Goal: Task Accomplishment & Management: Use online tool/utility

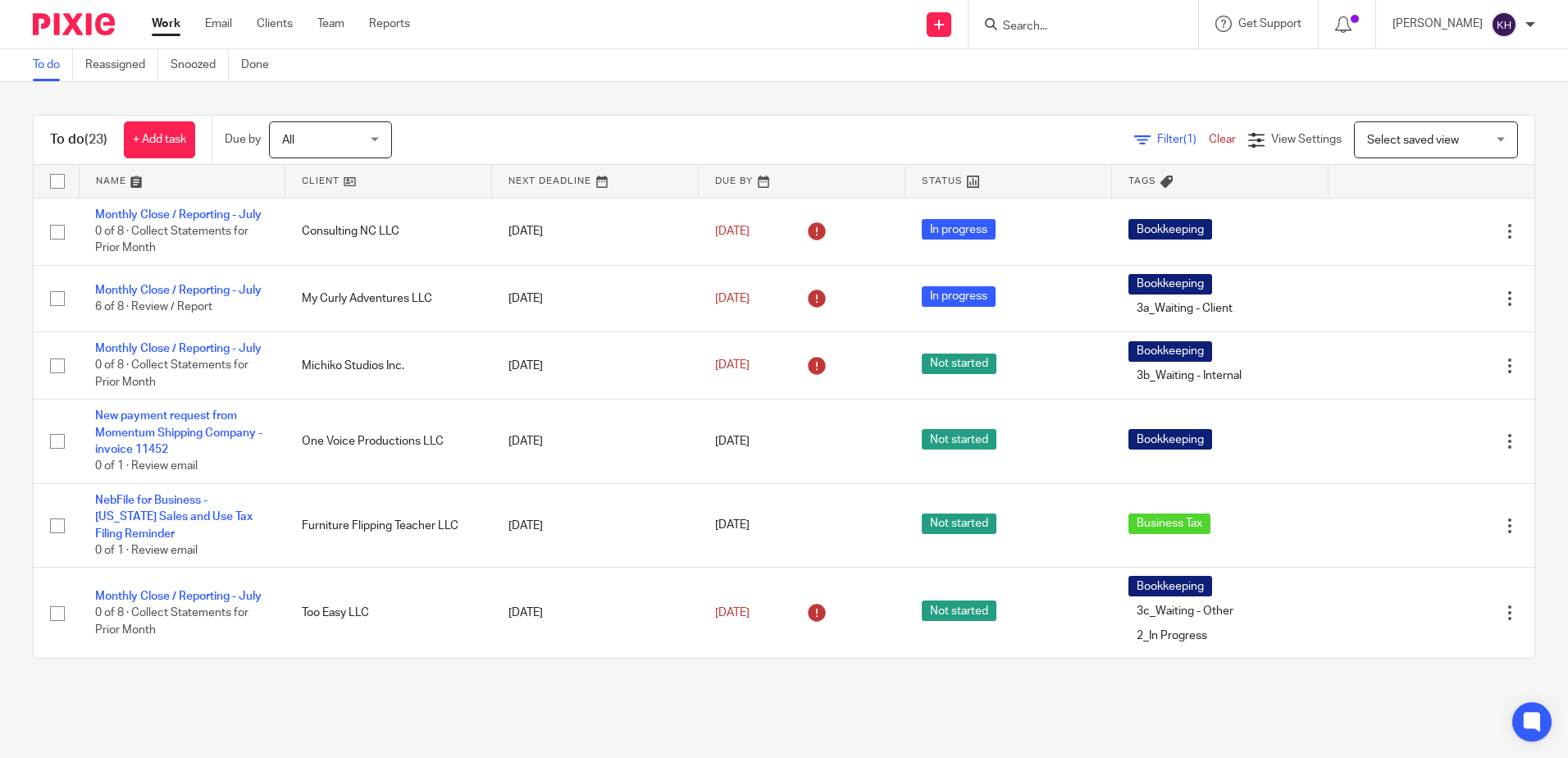
drag, startPoint x: 266, startPoint y: 26, endPoint x: 276, endPoint y: 47, distance: 23.3
click at [267, 26] on link "Clients" at bounding box center [275, 23] width 36 height 16
click at [333, 20] on link "Team" at bounding box center [330, 23] width 27 height 16
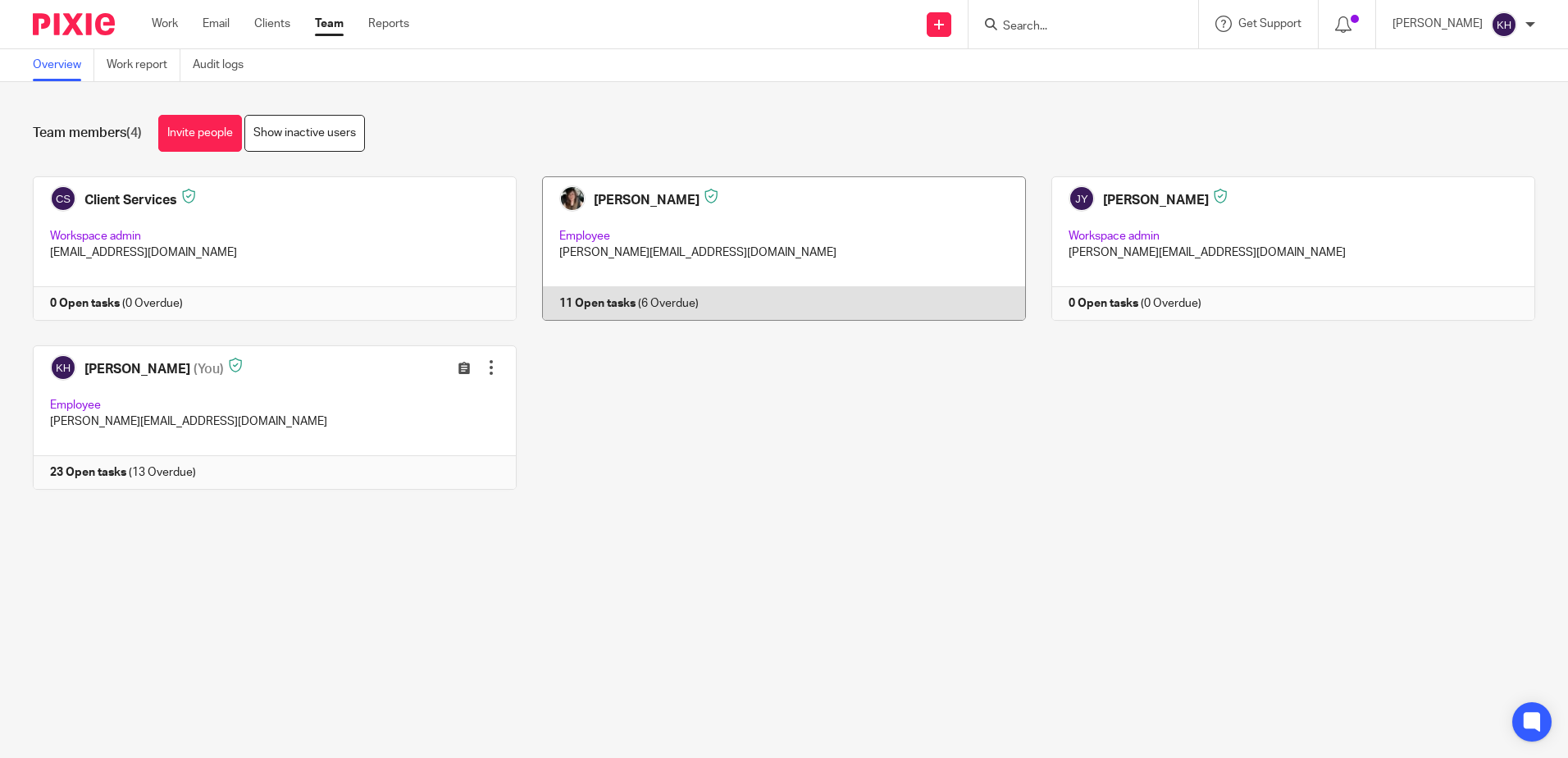
click at [852, 235] on link at bounding box center [771, 248] width 510 height 145
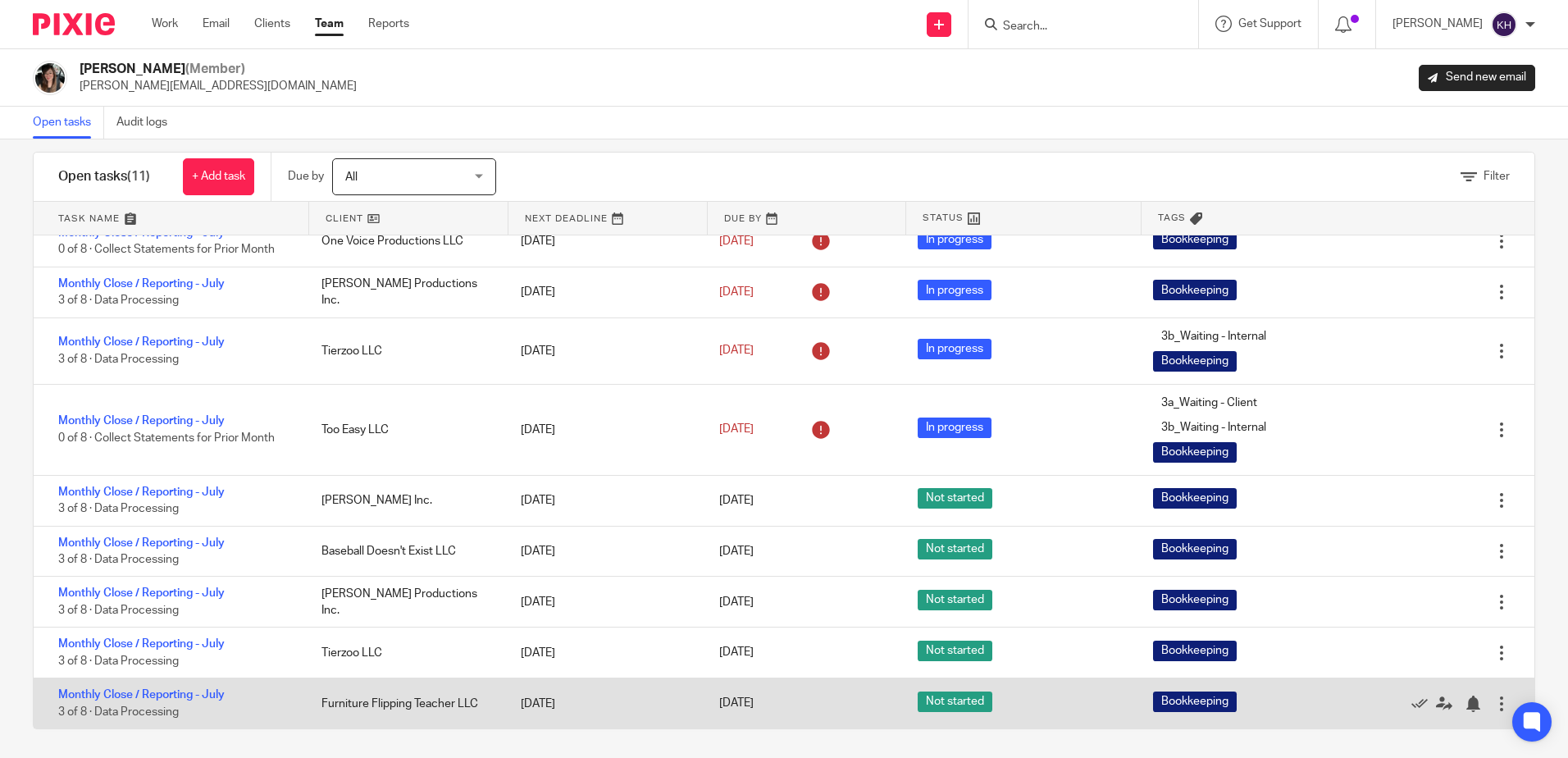
scroll to position [25, 0]
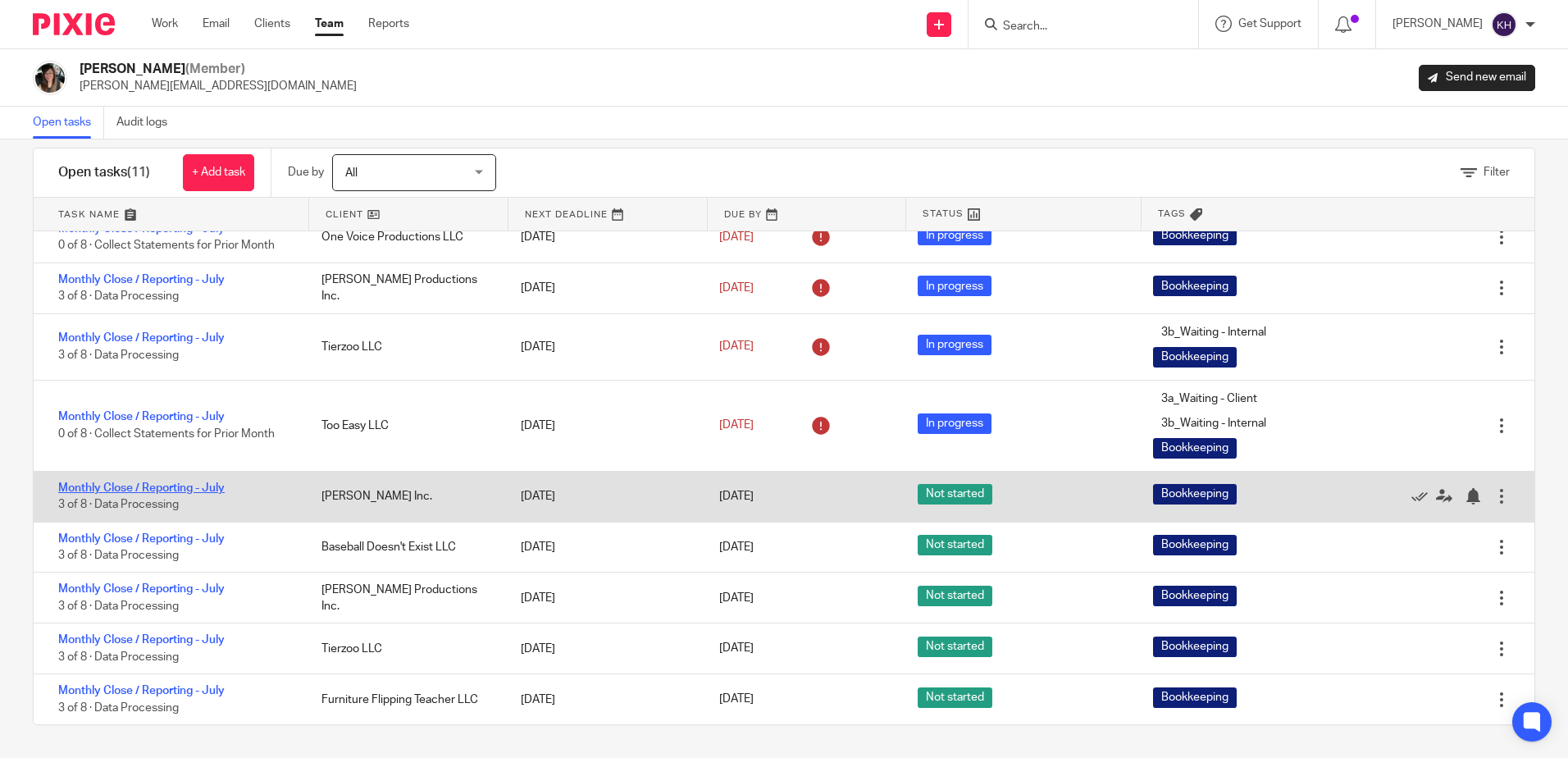
click at [193, 490] on link "Monthly Close / Reporting - July" at bounding box center [142, 488] width 167 height 11
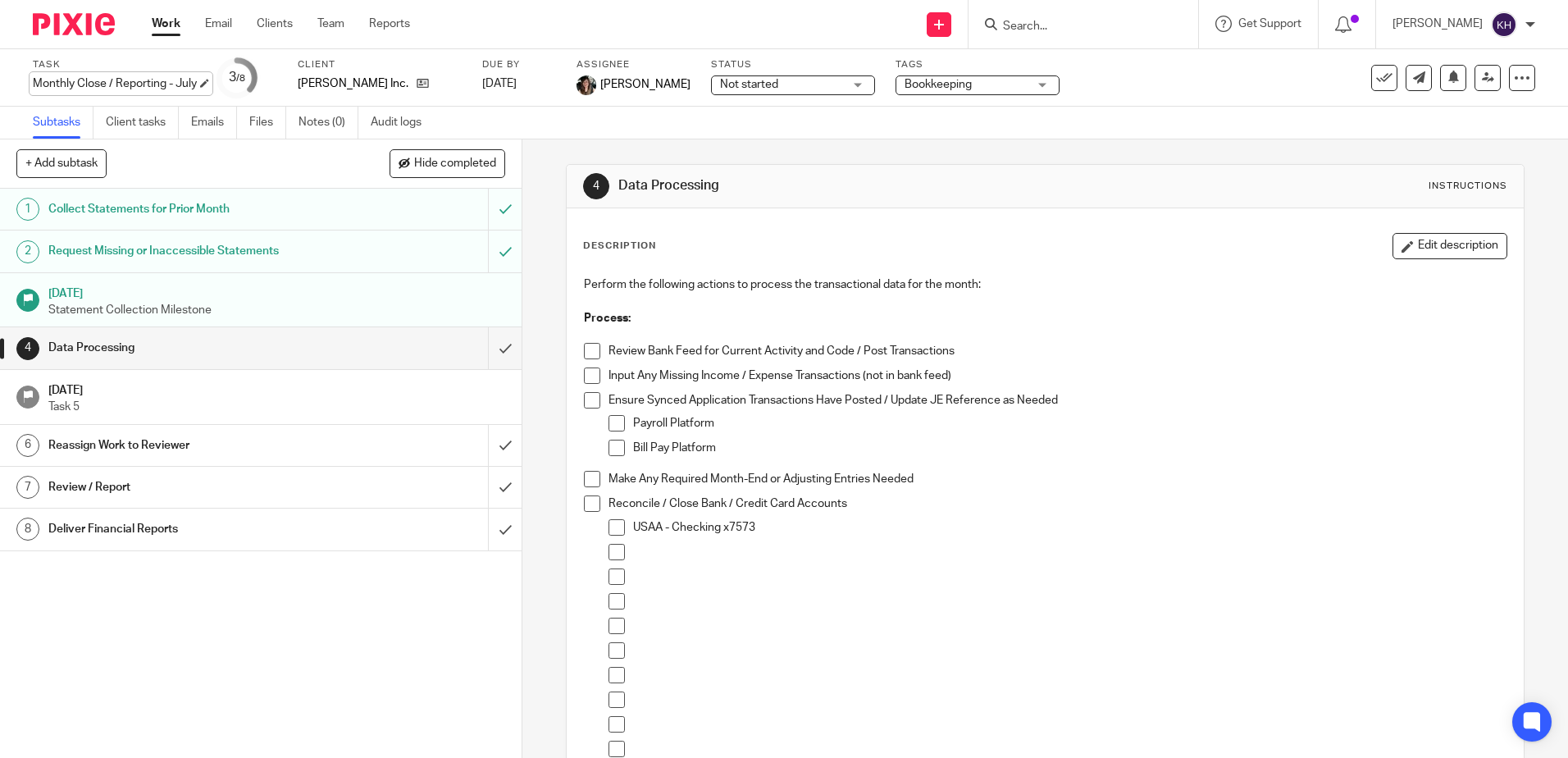
click at [196, 82] on div "Monthly Close / Reporting - July Save Monthly Close / Reporting - July" at bounding box center [114, 83] width 164 height 16
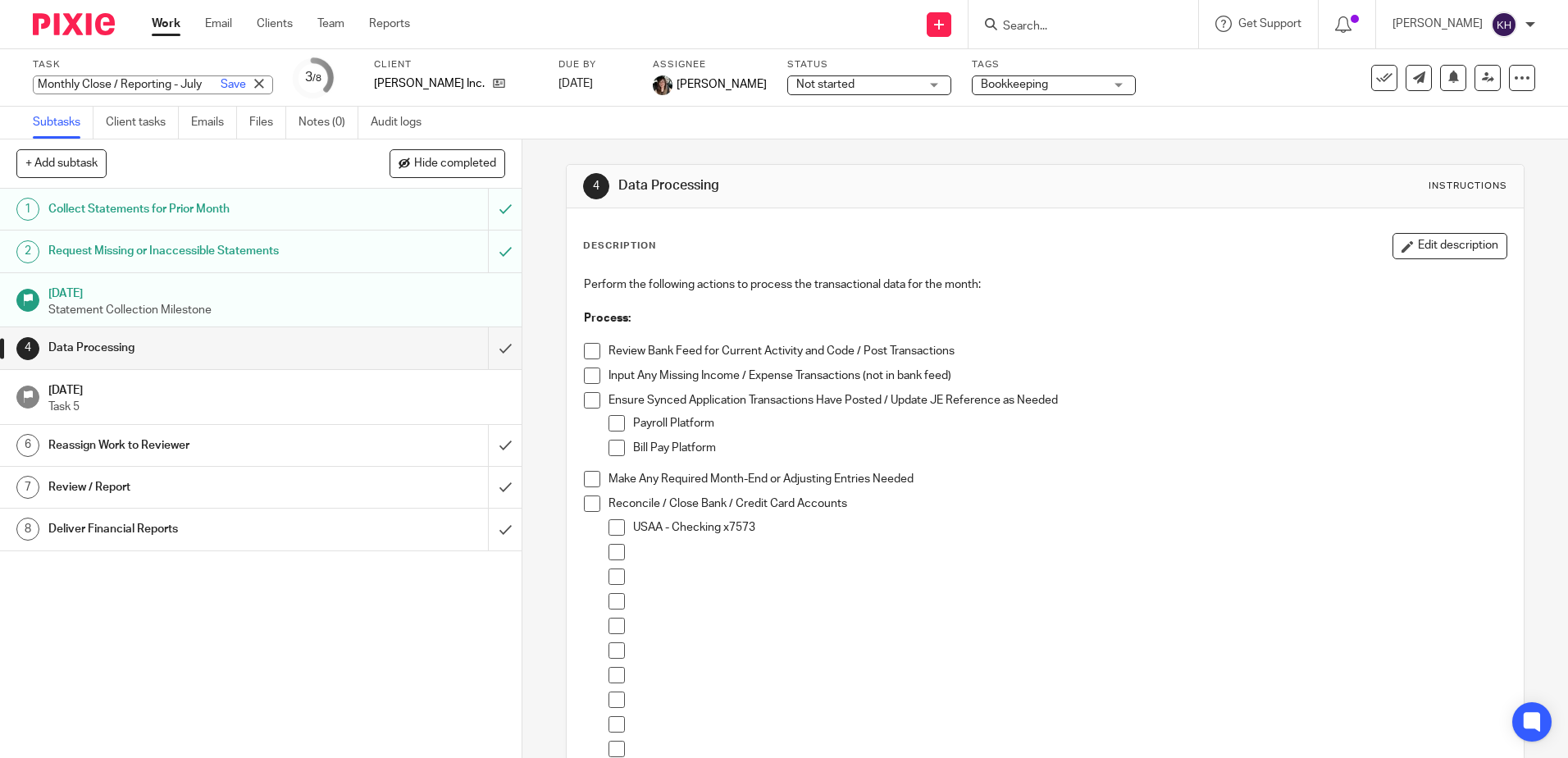
click at [148, 81] on input "Monthly Close / Reporting - July" at bounding box center [152, 85] width 240 height 19
type input "Monthly Close / Reporting - August"
click at [220, 82] on link "Save" at bounding box center [233, 84] width 26 height 16
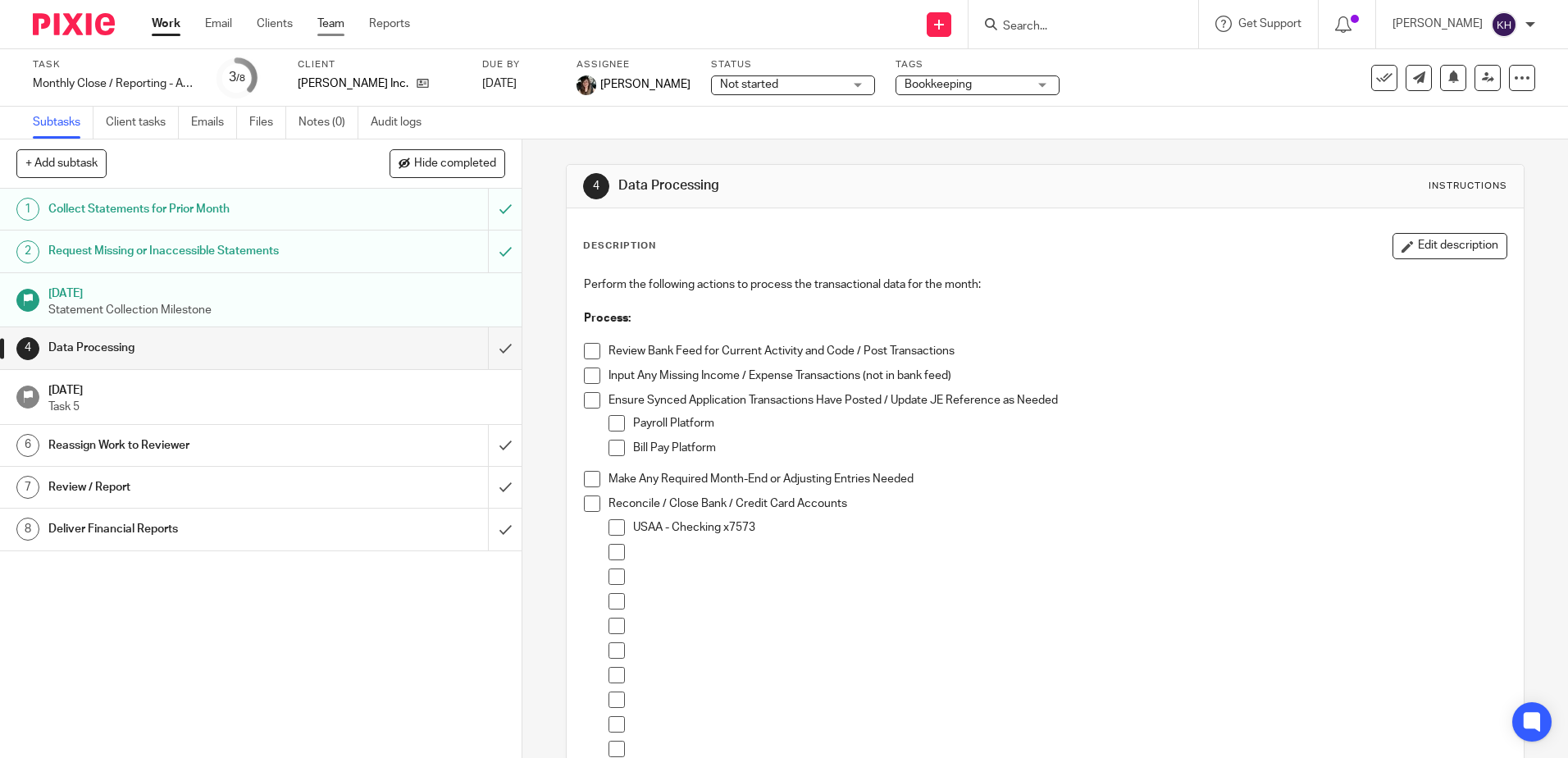
click at [340, 23] on link "Team" at bounding box center [330, 23] width 27 height 16
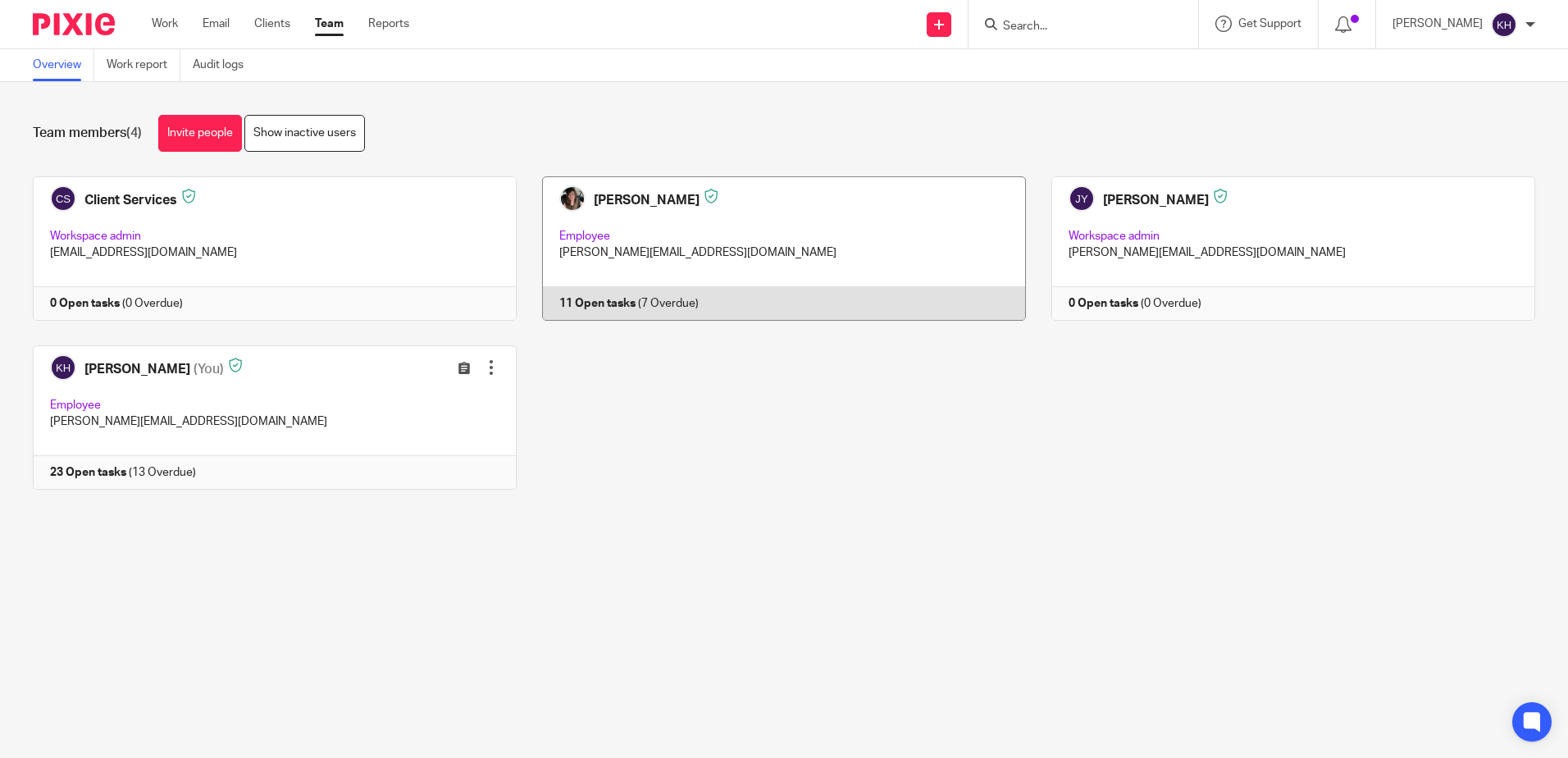
click at [806, 252] on link at bounding box center [771, 248] width 510 height 145
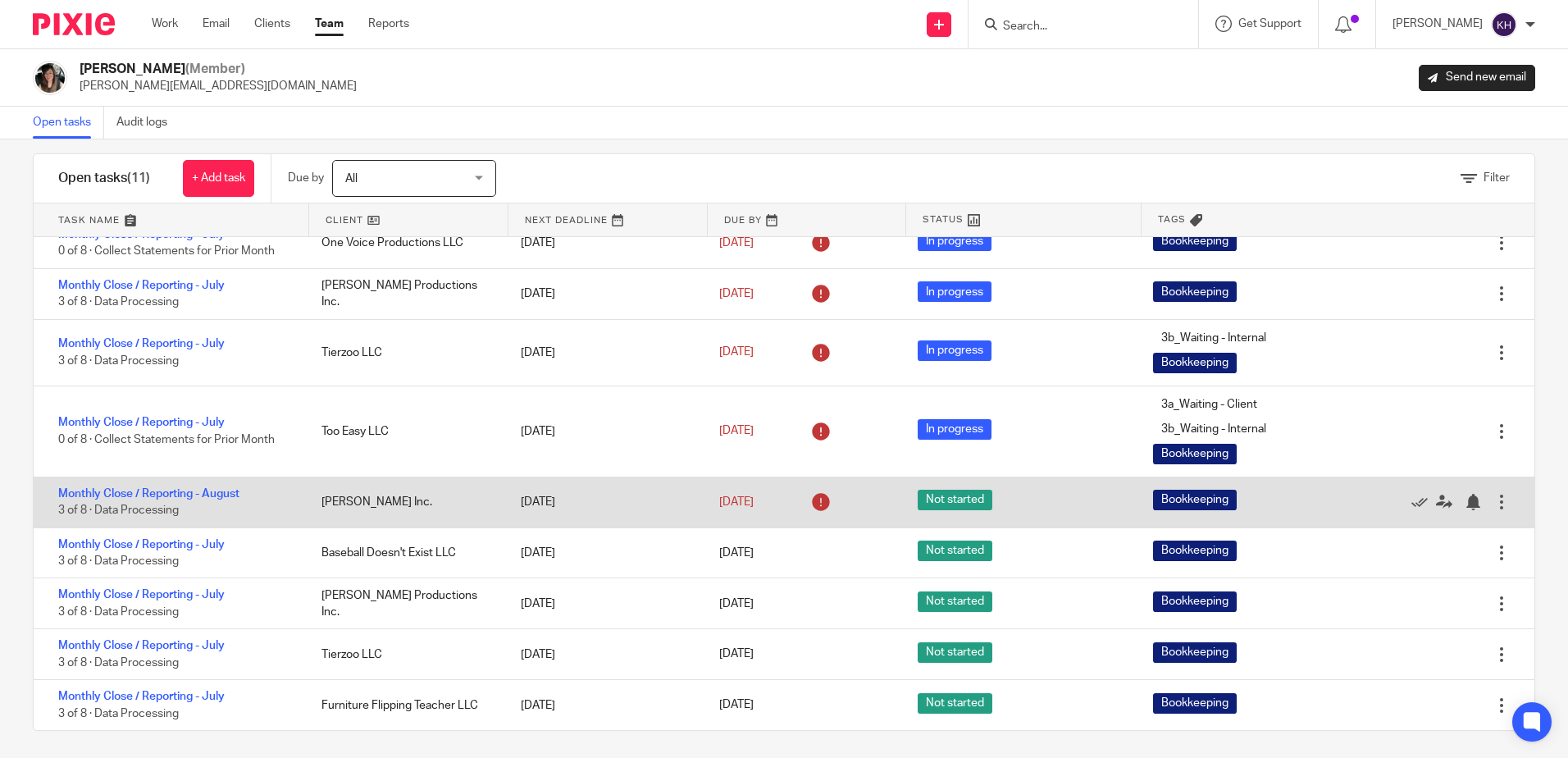
scroll to position [25, 0]
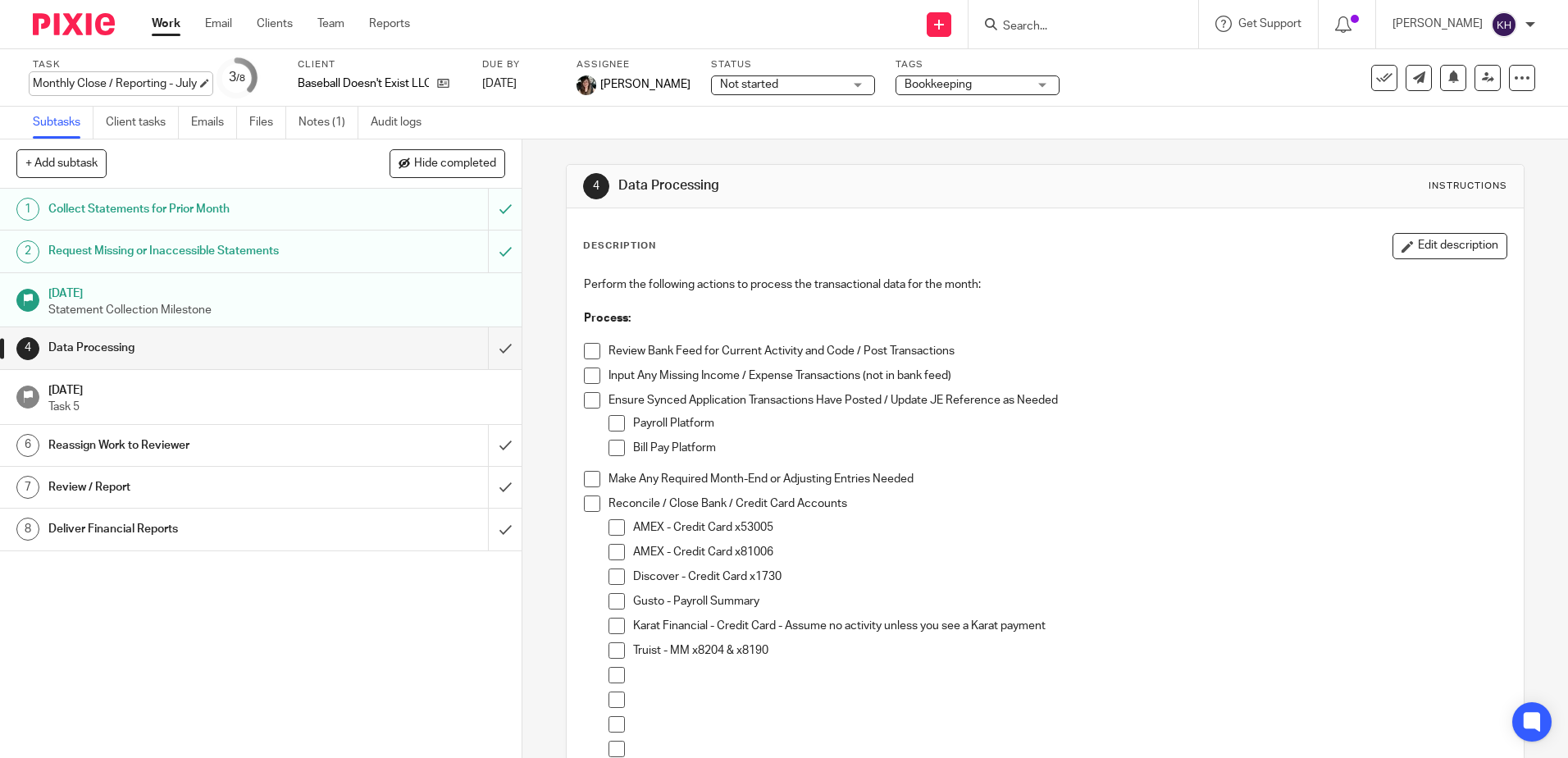
click at [131, 78] on div "Monthly Close / Reporting - July Save Monthly Close / Reporting - July" at bounding box center [114, 83] width 164 height 16
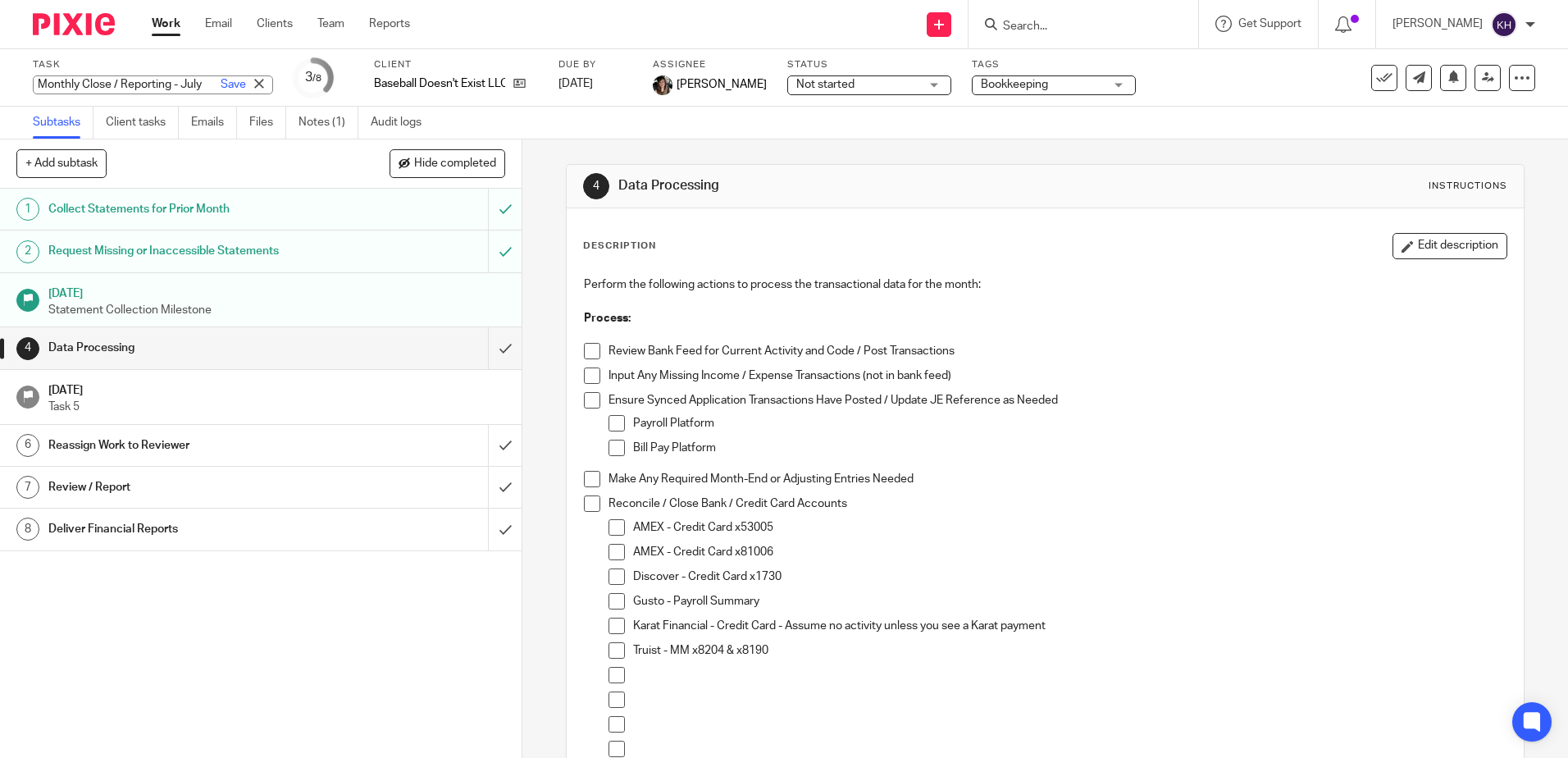
click at [140, 80] on input "Monthly Close / Reporting - July" at bounding box center [152, 85] width 240 height 19
type input "Monthly Close / Reporting - August"
click at [220, 80] on link "Save" at bounding box center [233, 84] width 26 height 16
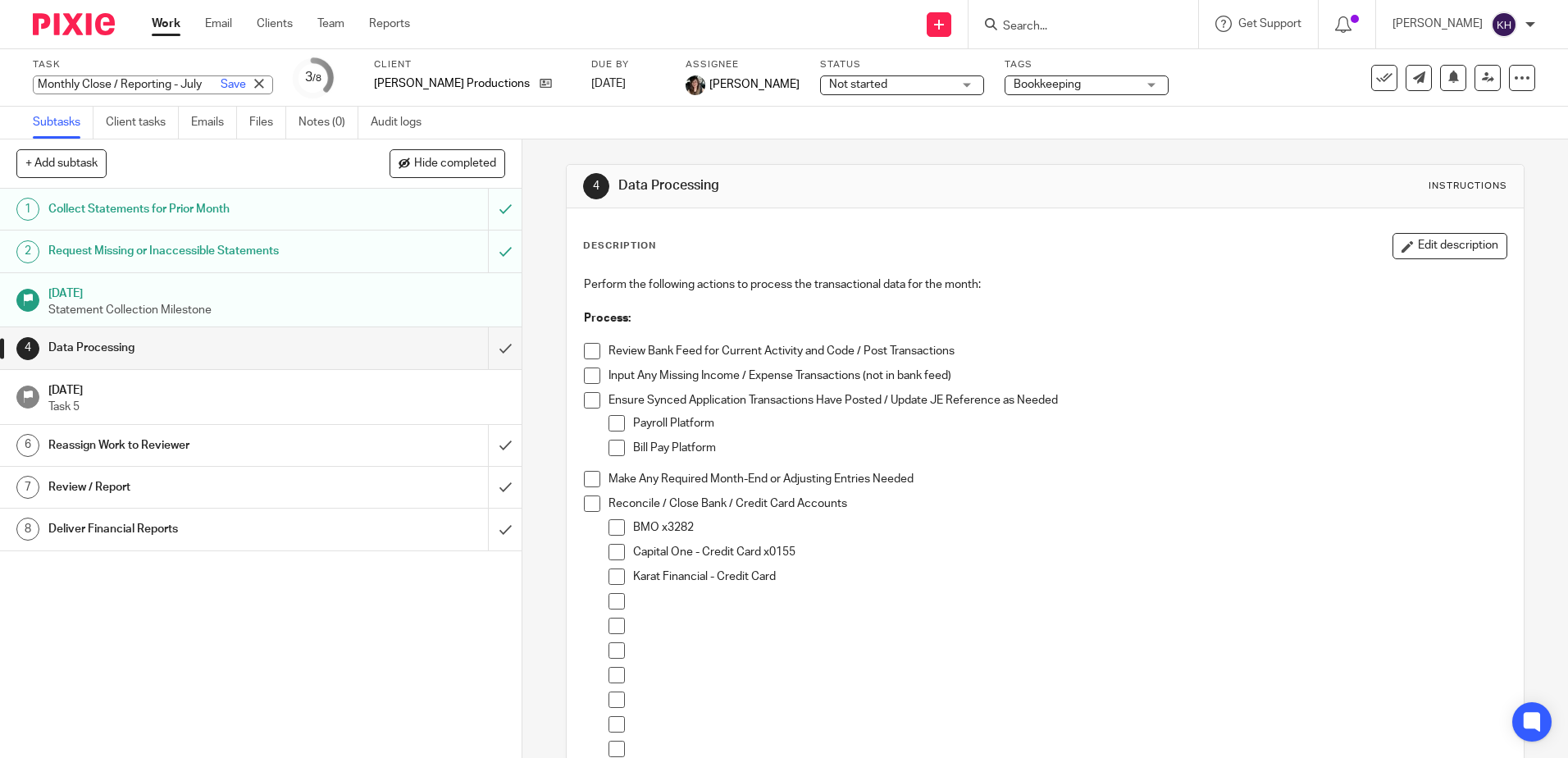
click at [161, 83] on div "Monthly Close / Reporting - July Save Monthly Close / Reporting - July" at bounding box center [152, 85] width 240 height 19
click at [159, 81] on input "Monthly Close / Reporting - July" at bounding box center [152, 85] width 240 height 19
type input "Monthly Close / Reporting - August"
click at [220, 82] on link "Save" at bounding box center [233, 84] width 26 height 16
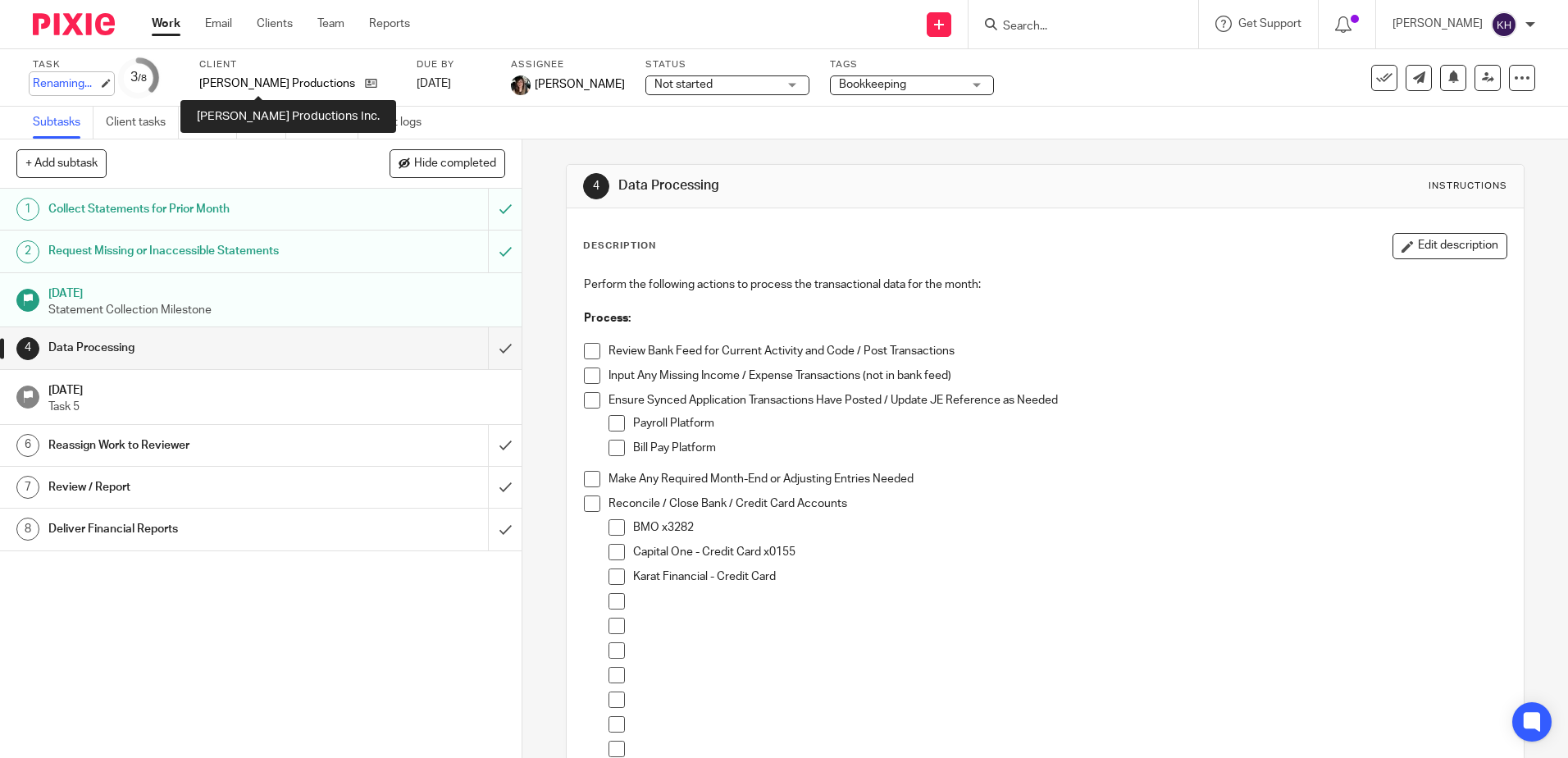
scroll to position [0, 0]
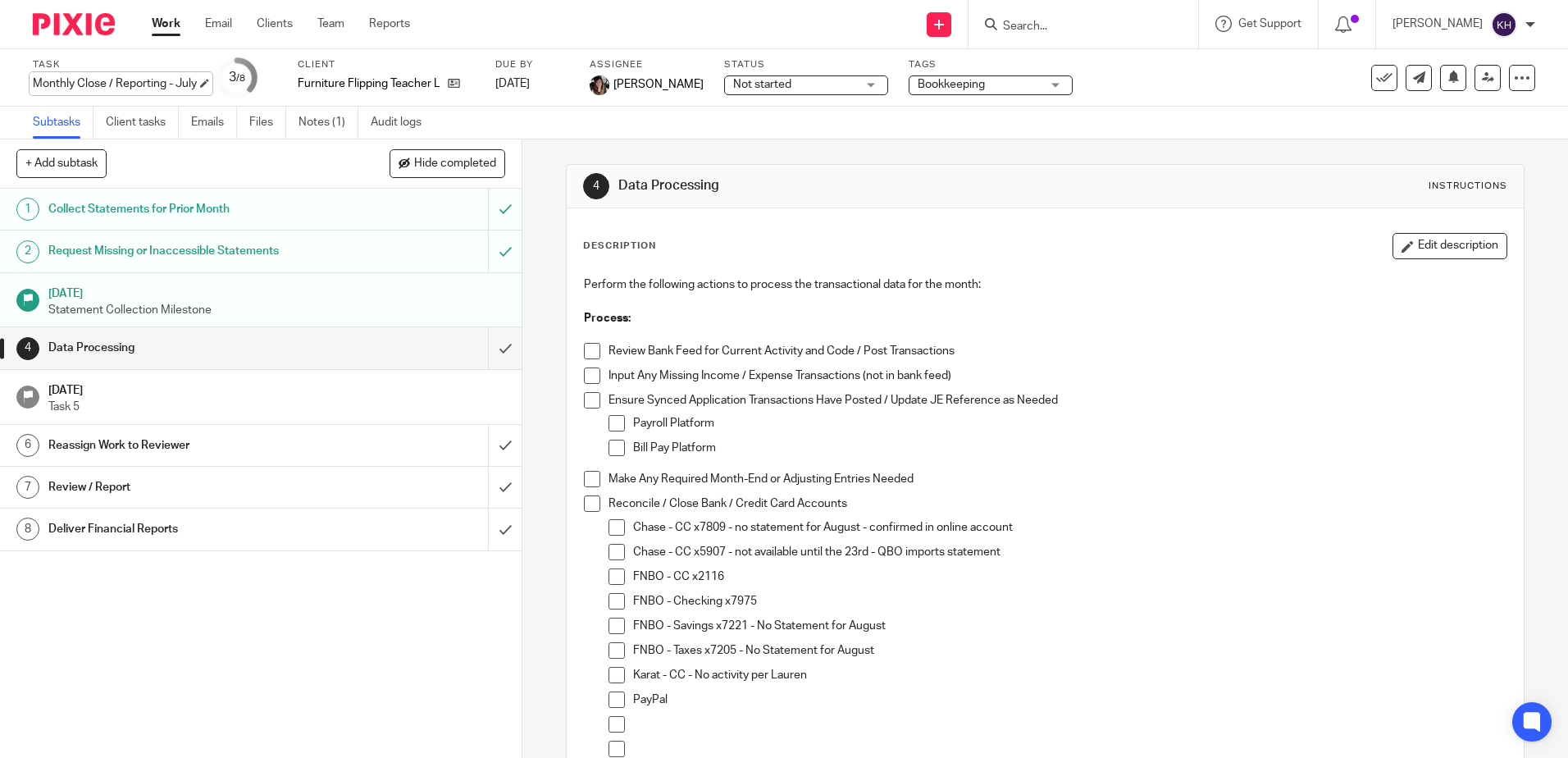
click at [138, 82] on div "Monthly Close / Reporting - July Save Monthly Close / Reporting - July" at bounding box center [114, 83] width 164 height 16
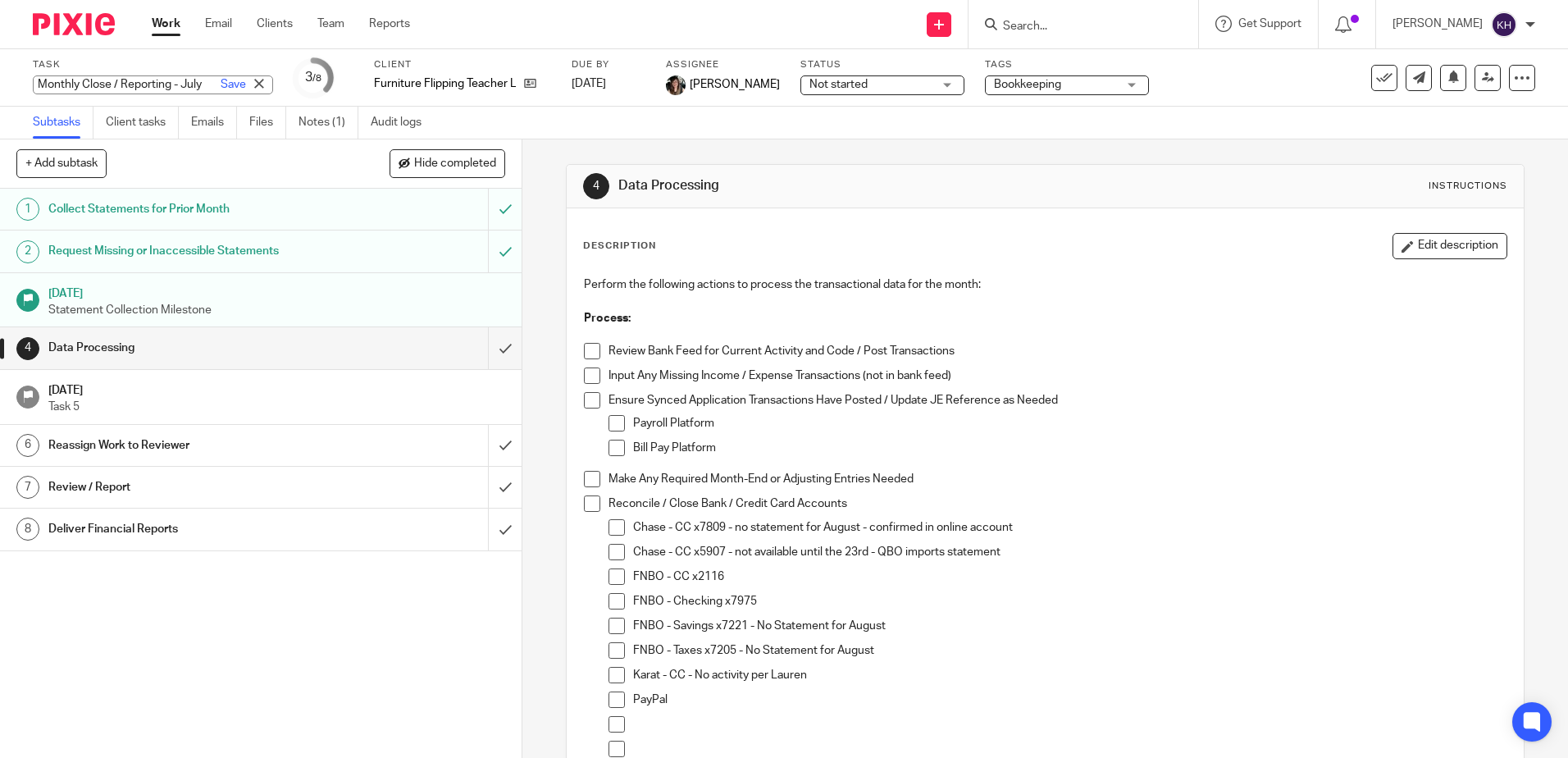
click at [163, 81] on input "Monthly Close / Reporting - July" at bounding box center [152, 85] width 240 height 19
type input "Monthly Close / Reporting - August"
click at [220, 83] on link "Save" at bounding box center [233, 84] width 26 height 16
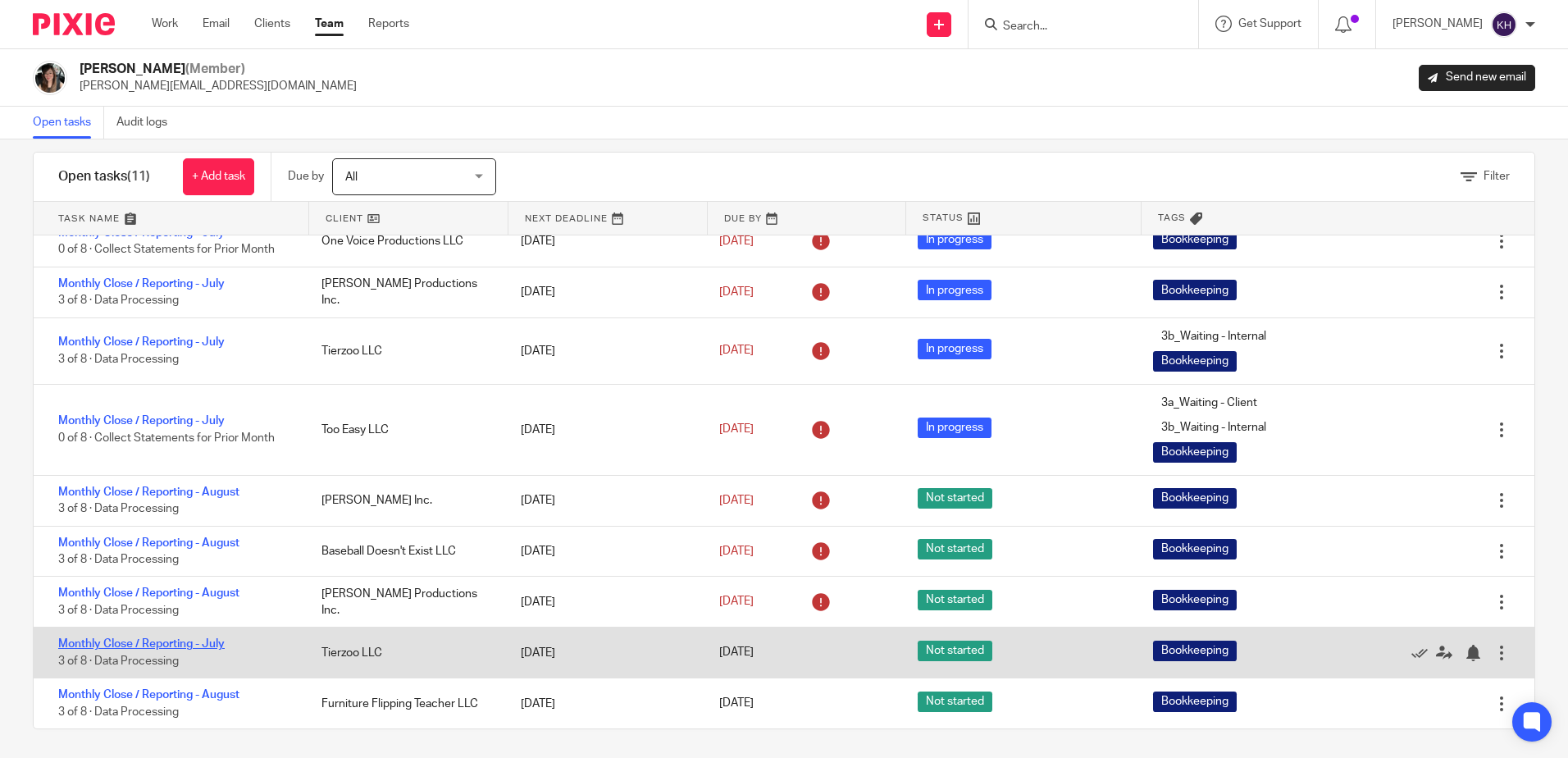
scroll to position [25, 0]
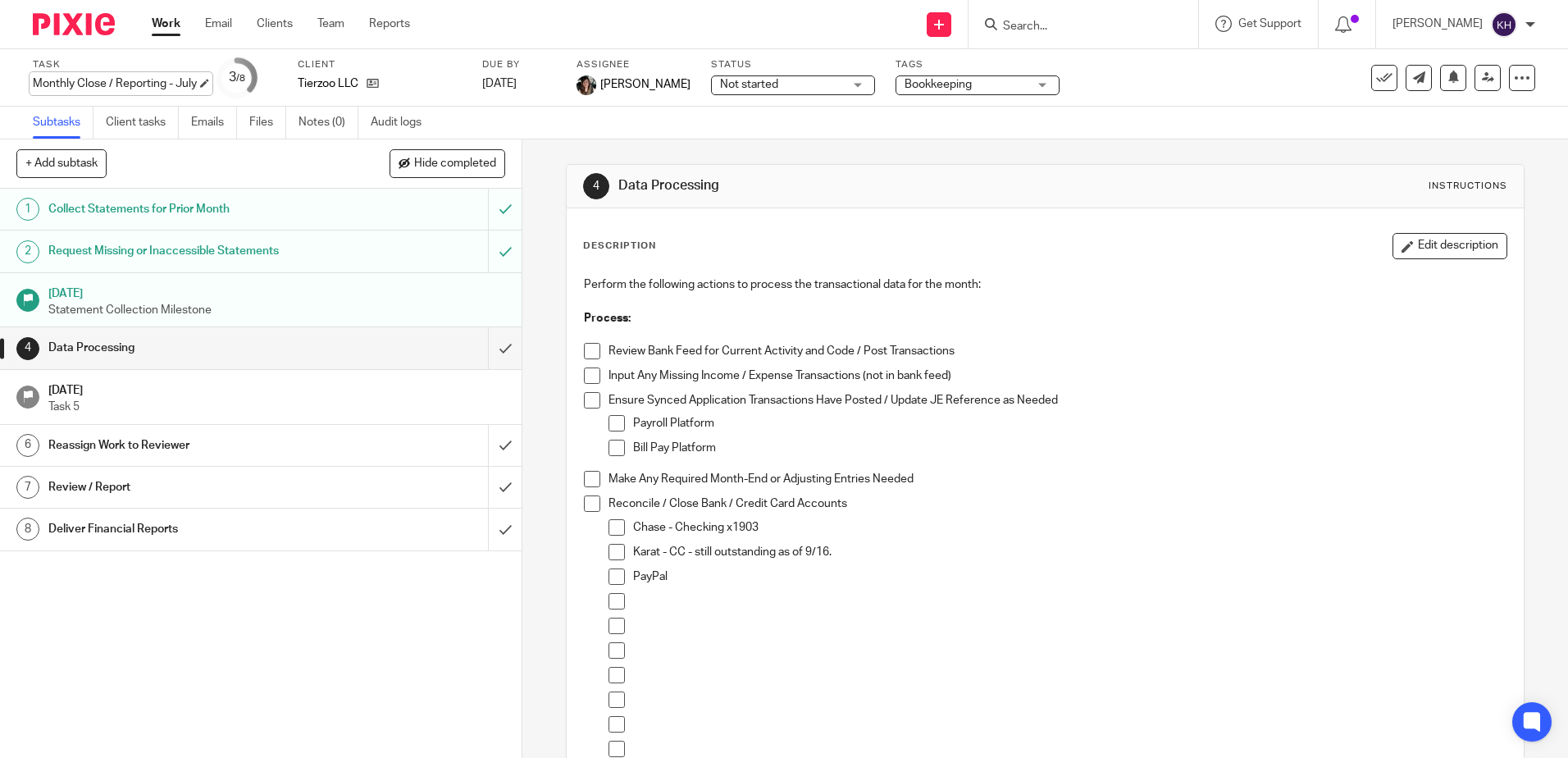
click at [126, 83] on div "Monthly Close / Reporting - July Save Monthly Close / Reporting - July" at bounding box center [114, 83] width 164 height 16
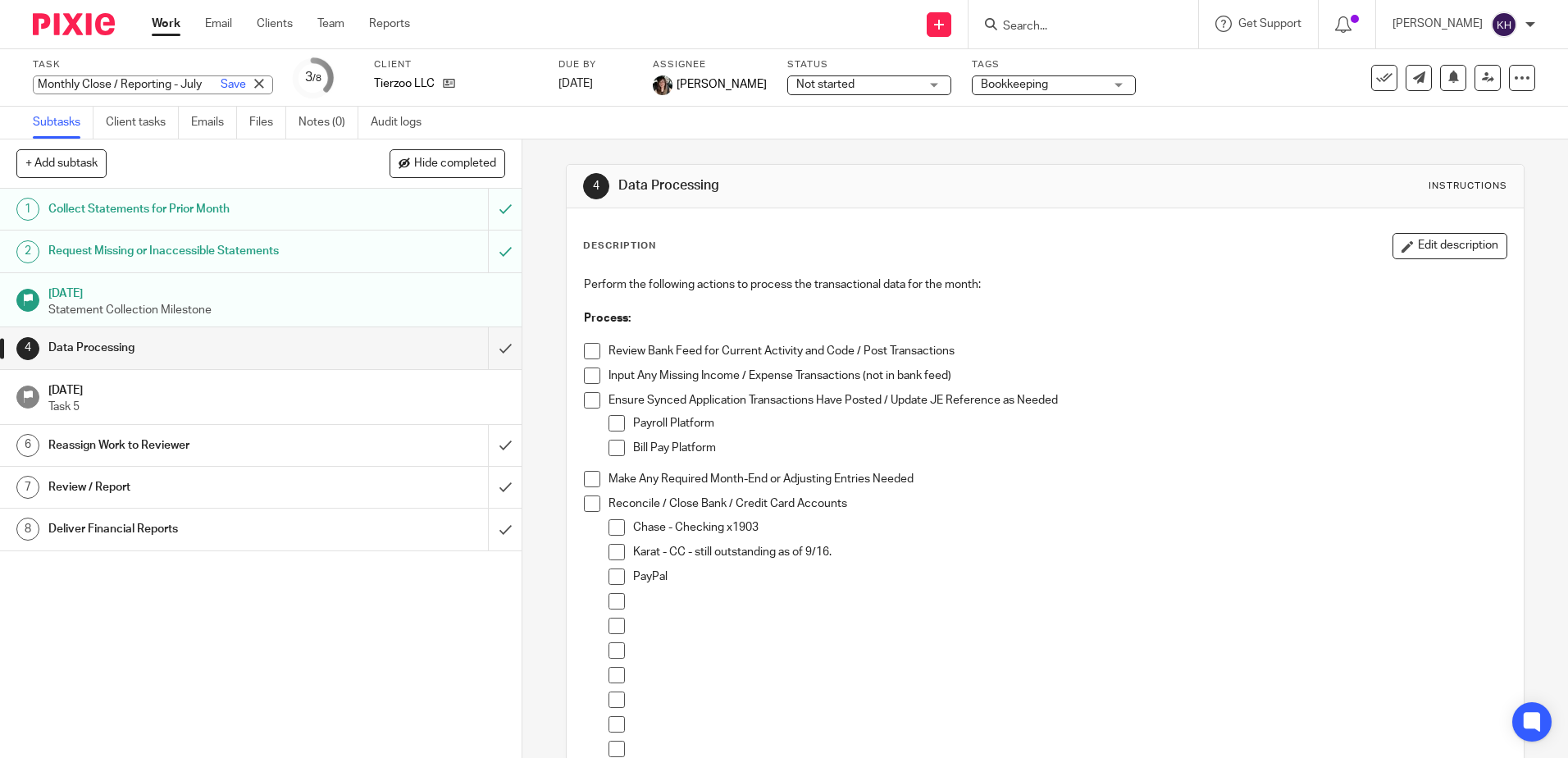
click at [126, 83] on input "Monthly Close / Reporting - July" at bounding box center [152, 85] width 240 height 19
type input "Monthly Close / Reporting - August"
click at [220, 84] on link "Save" at bounding box center [233, 84] width 26 height 16
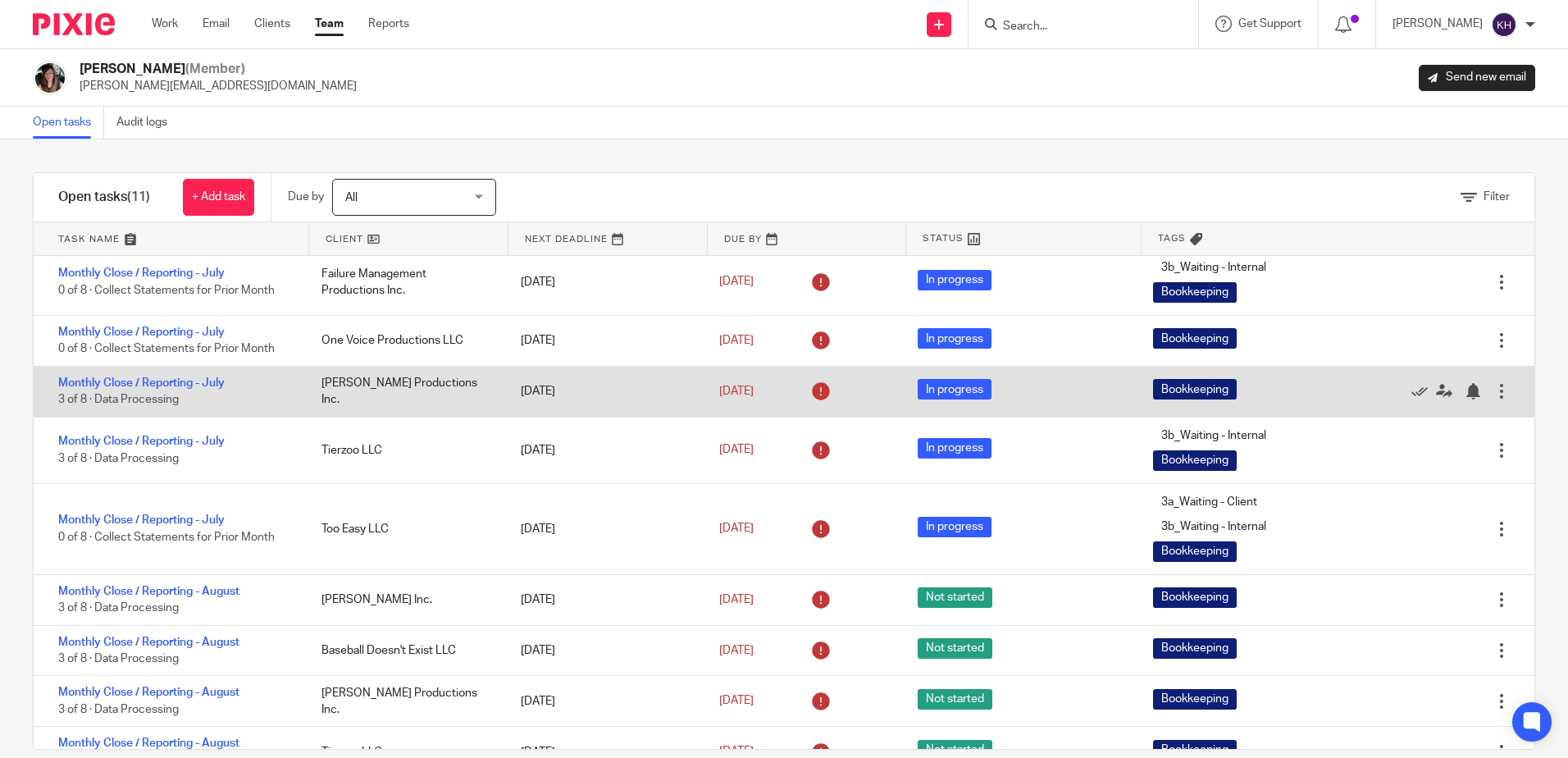
scroll to position [136, 0]
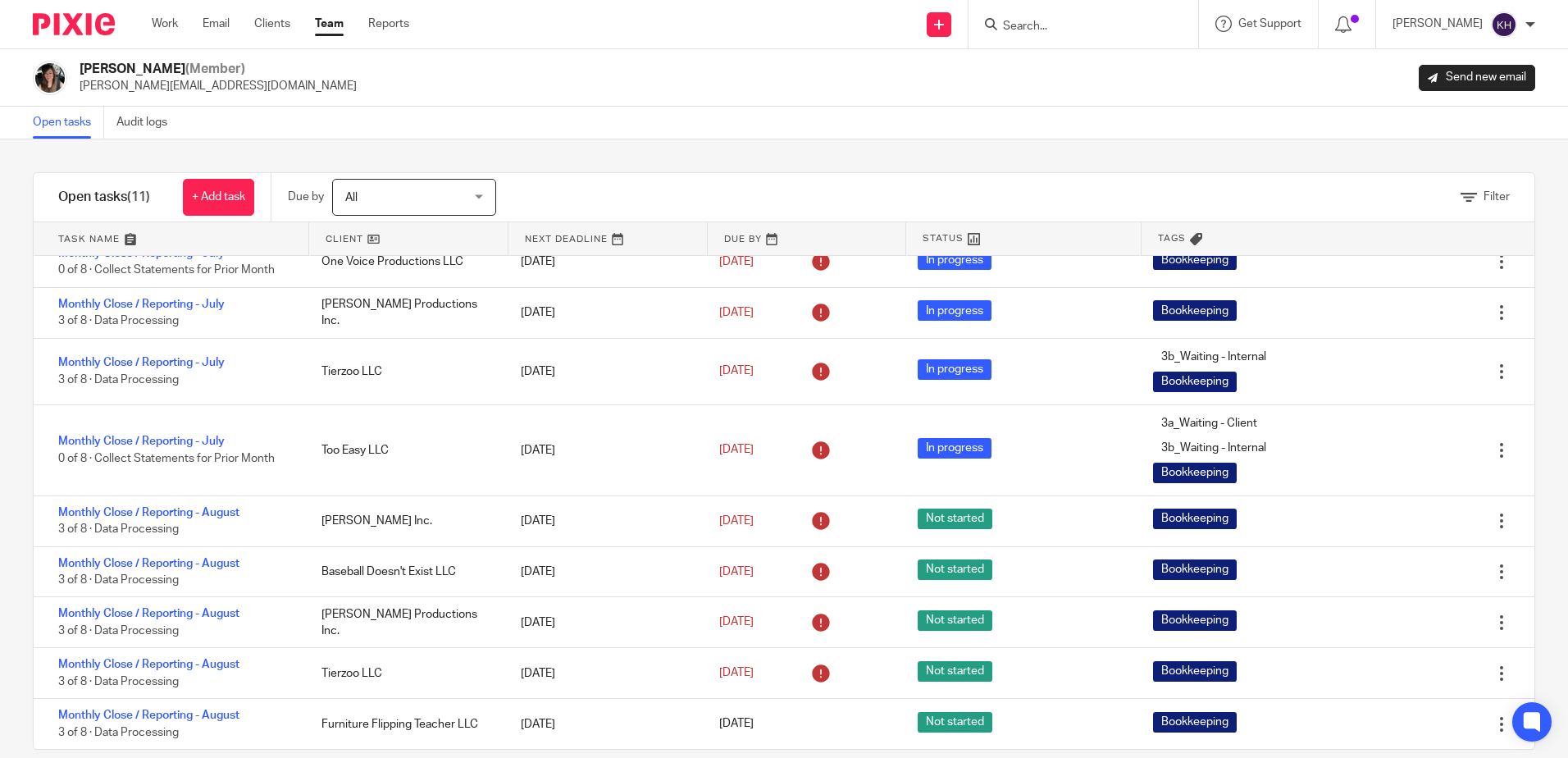
drag, startPoint x: 161, startPoint y: 23, endPoint x: 180, endPoint y: 40, distance: 25.5
click at [161, 23] on link "Work" at bounding box center [164, 23] width 26 height 16
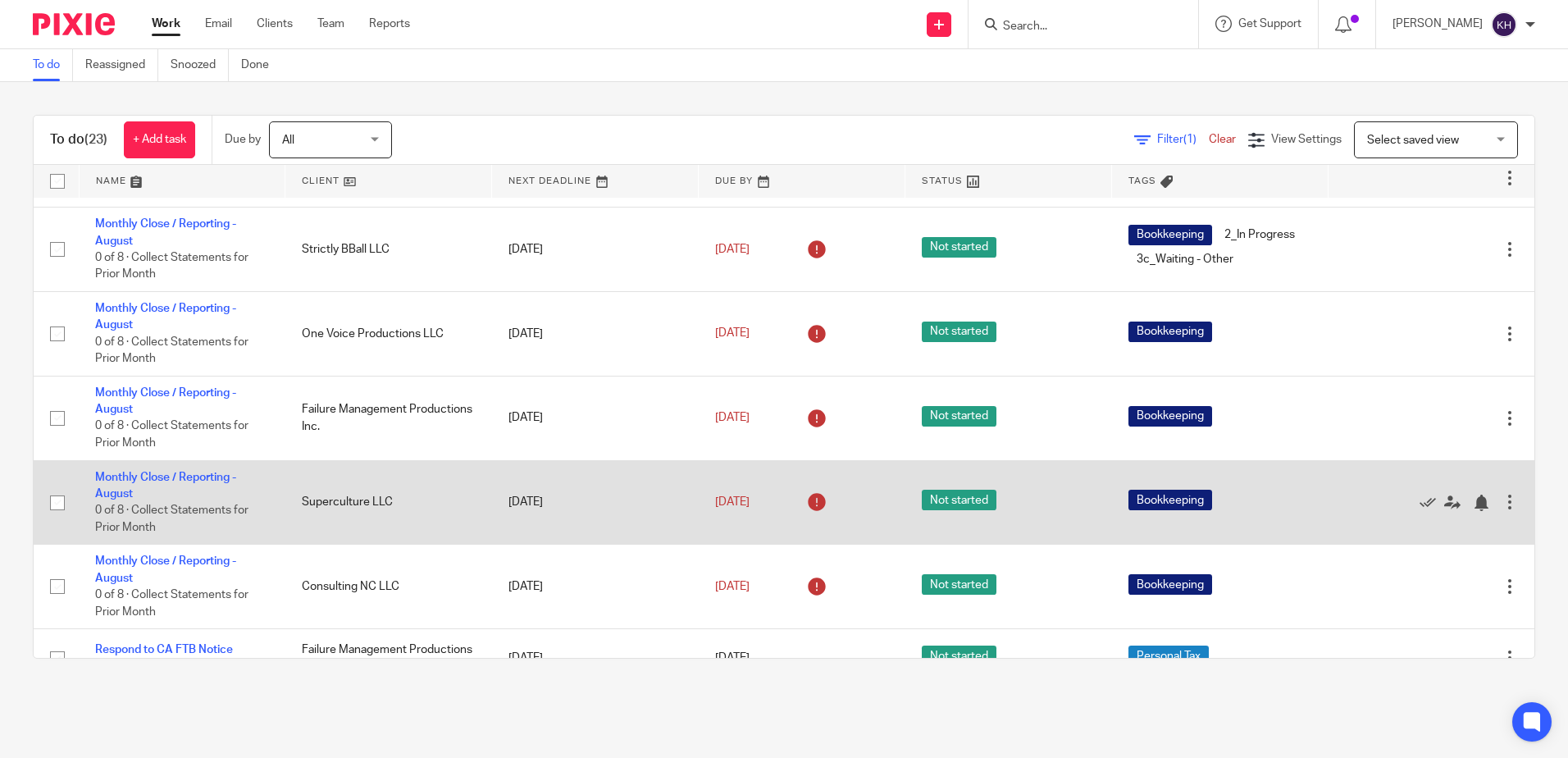
scroll to position [757, 0]
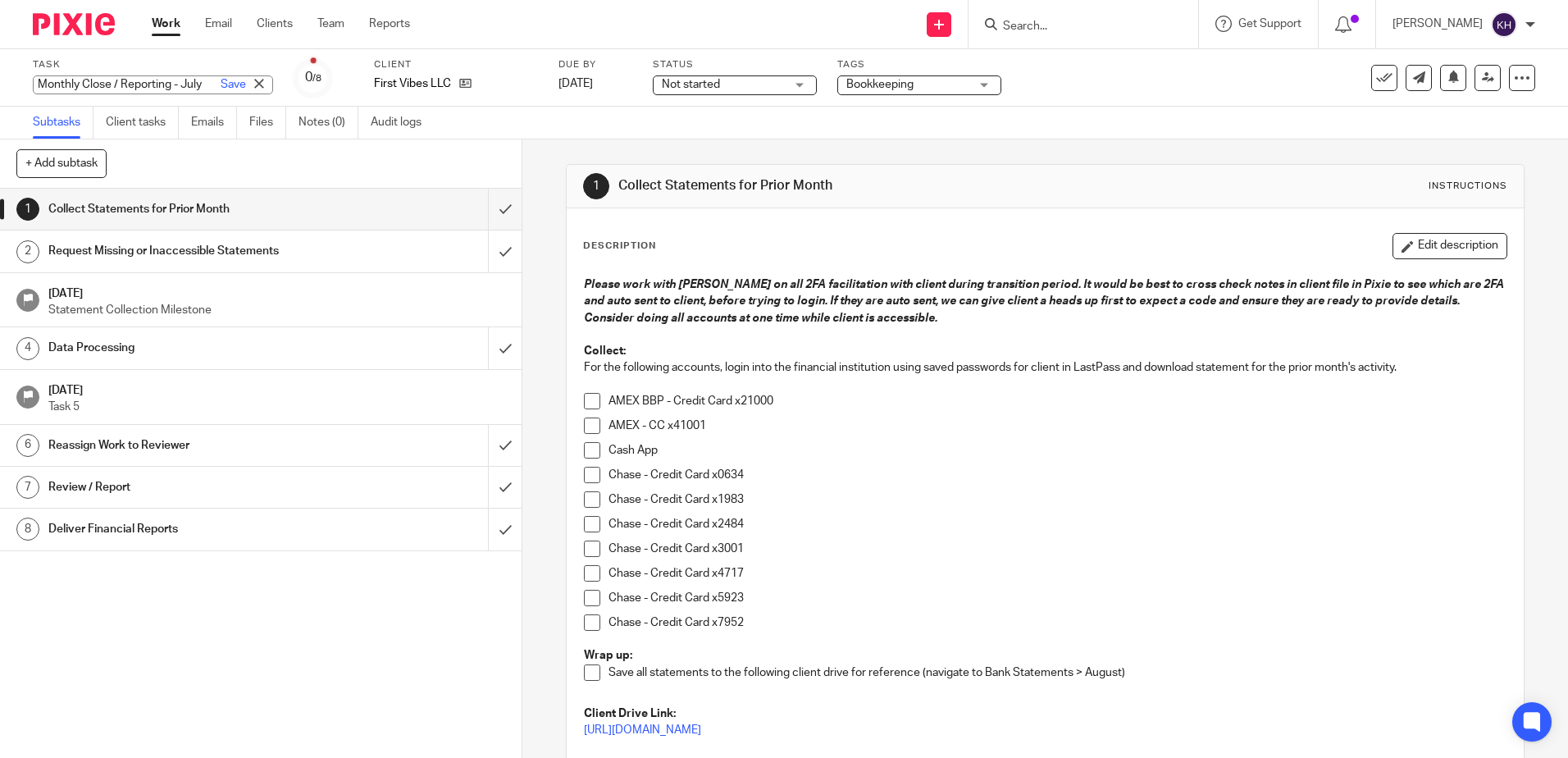
click at [88, 86] on div "Monthly Close / Reporting - July Save Monthly Close / Reporting - July" at bounding box center [152, 85] width 240 height 19
type input "Monthly Close / Reporting - August"
click at [220, 85] on link "Save" at bounding box center [233, 84] width 26 height 16
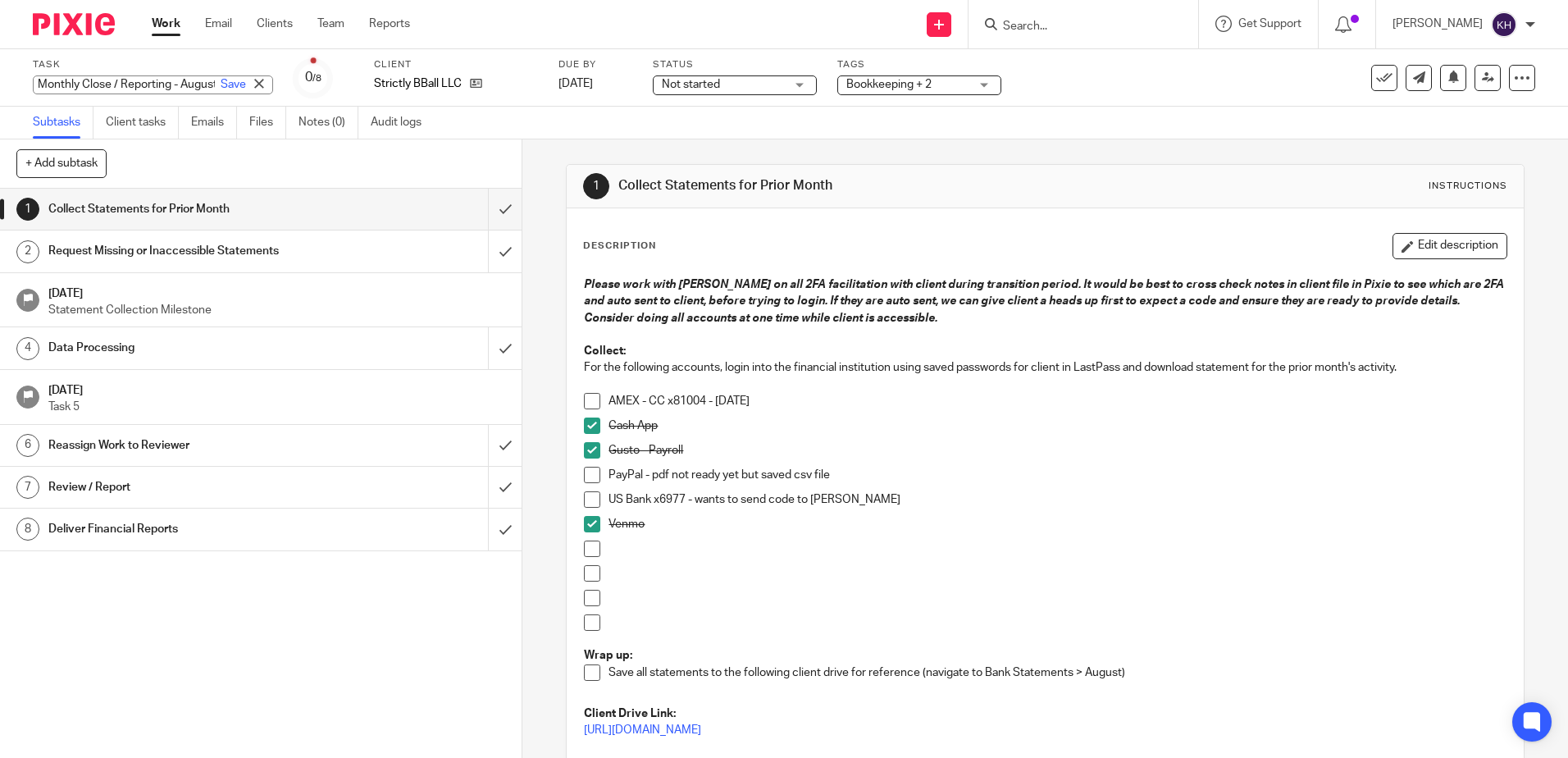
click at [150, 84] on div "Monthly Close / Reporting - August Save Monthly Close / Reporting - August" at bounding box center [152, 85] width 240 height 19
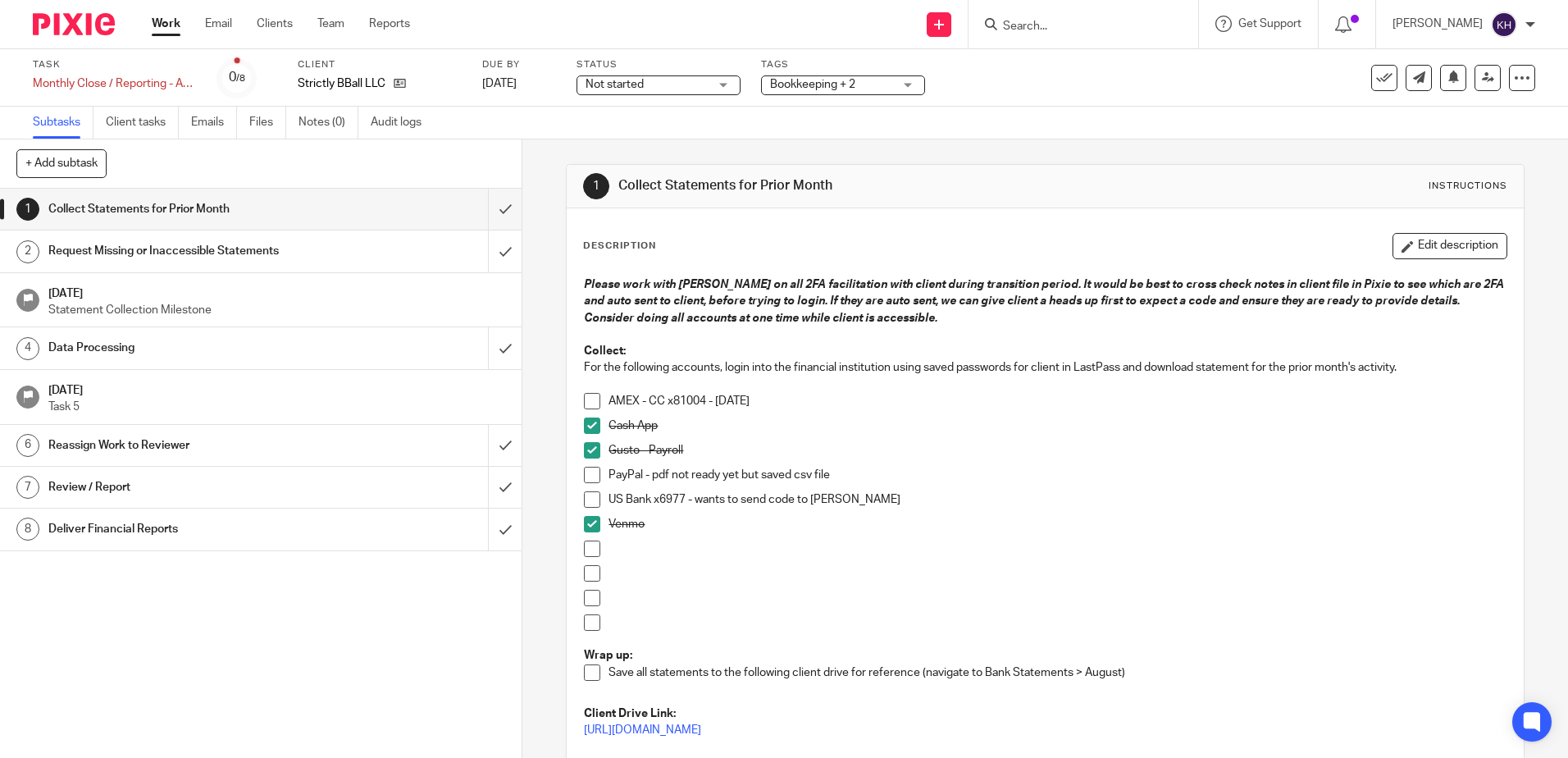
click at [151, 74] on div "Task Monthly Close / Reporting - August Save Monthly Close / Reporting - August" at bounding box center [114, 78] width 164 height 39
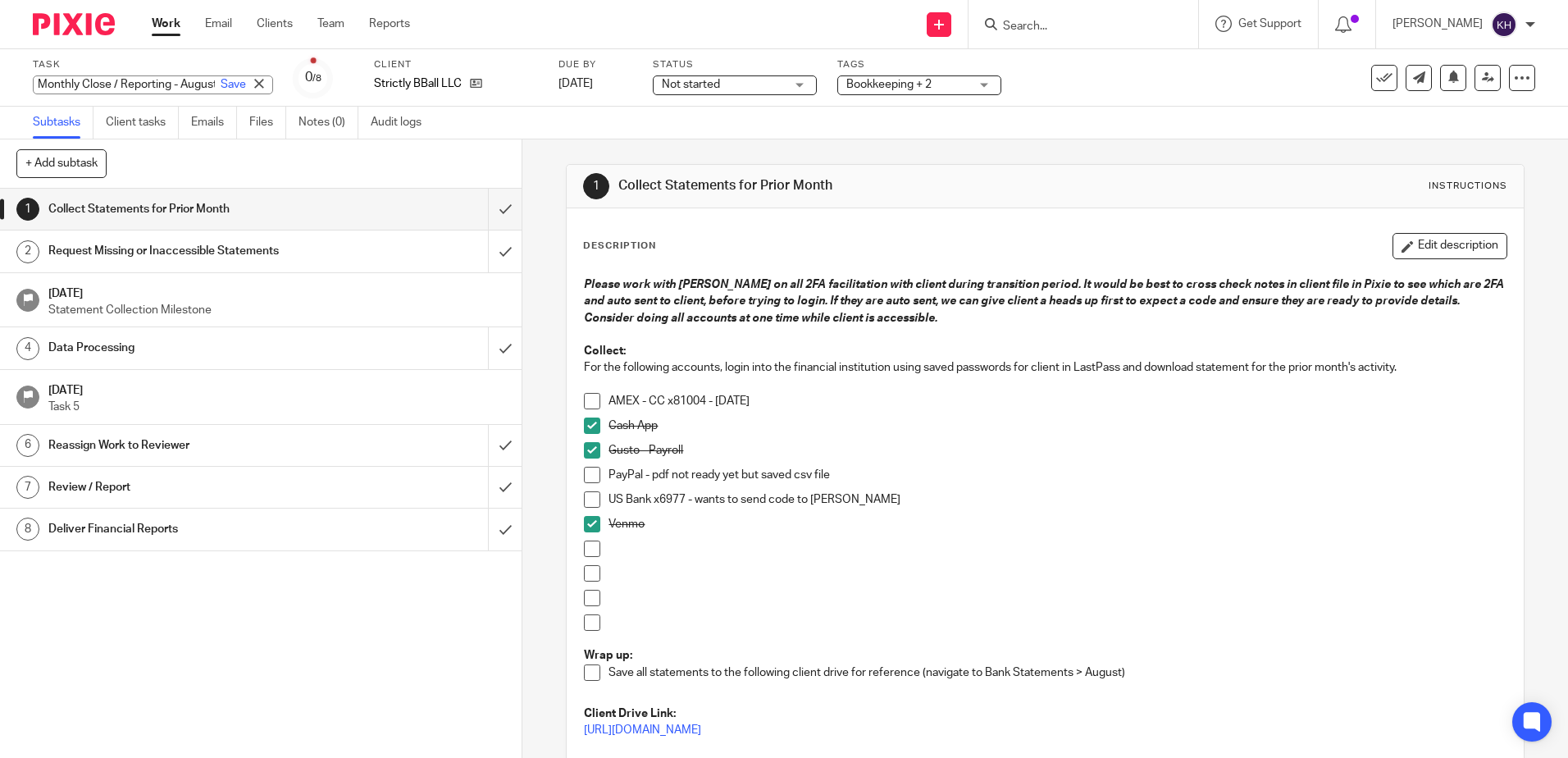
click at [160, 82] on div "Monthly Close / Reporting - August Save Monthly Close / Reporting - August" at bounding box center [152, 85] width 240 height 19
drag, startPoint x: 197, startPoint y: 84, endPoint x: 276, endPoint y: 125, distance: 89.0
click at [220, 83] on link "Save" at bounding box center [233, 84] width 26 height 16
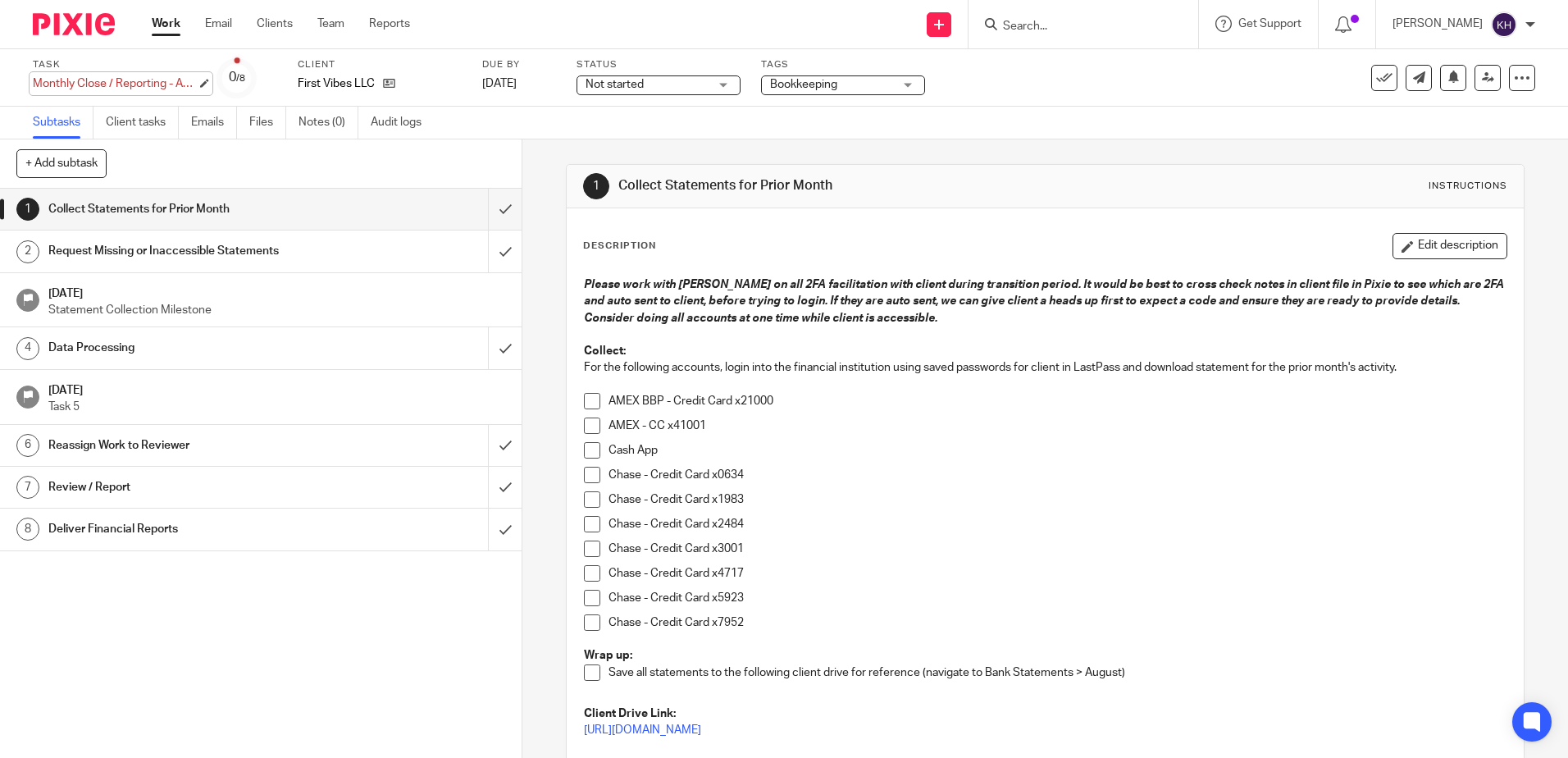
click at [124, 83] on div "Monthly Close / Reporting - August Save Monthly Close / Reporting - August" at bounding box center [114, 83] width 164 height 16
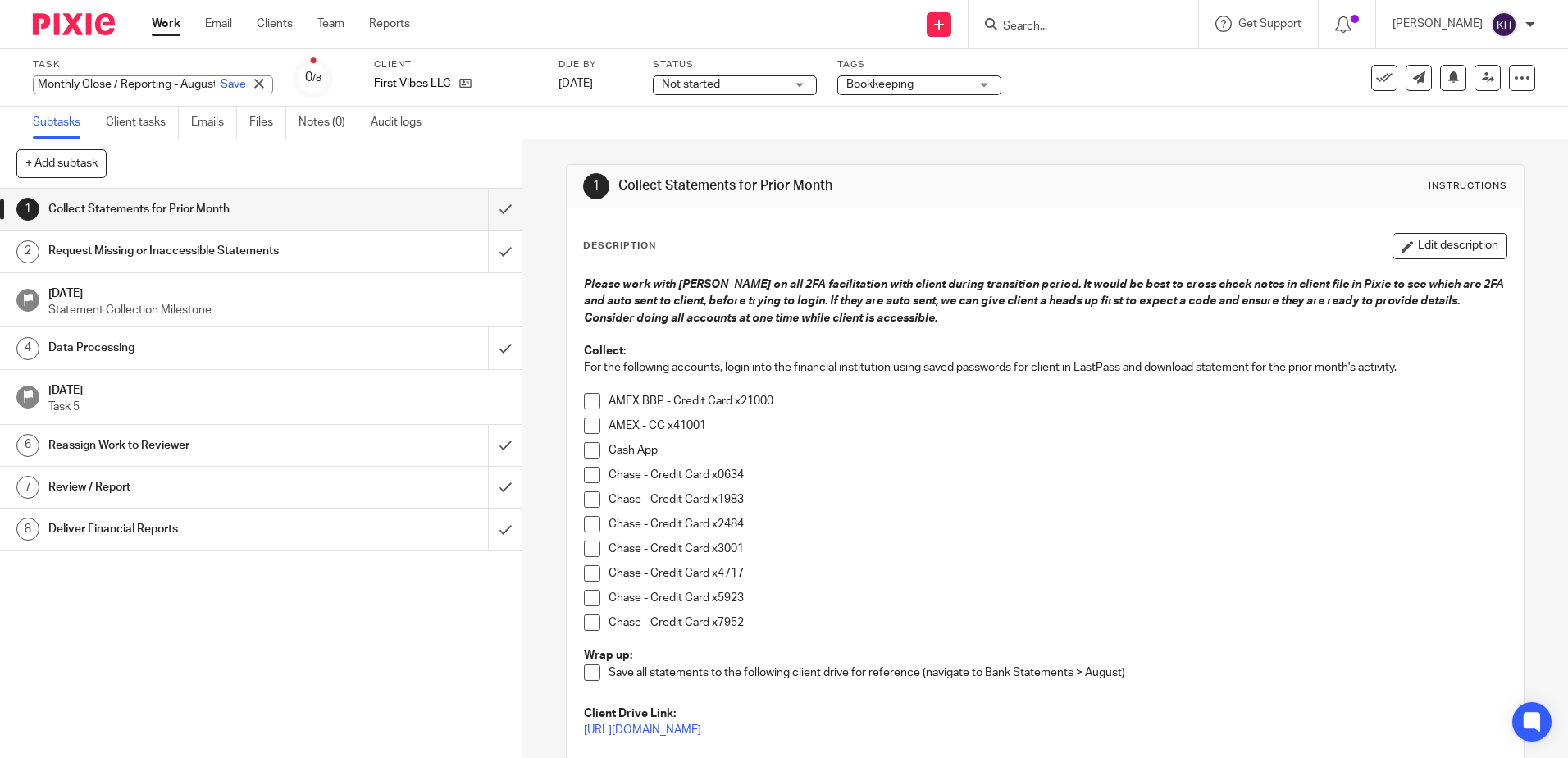
click at [150, 80] on input "Monthly Close / Reporting - August" at bounding box center [152, 85] width 240 height 19
click at [220, 83] on link "Save" at bounding box center [233, 84] width 26 height 16
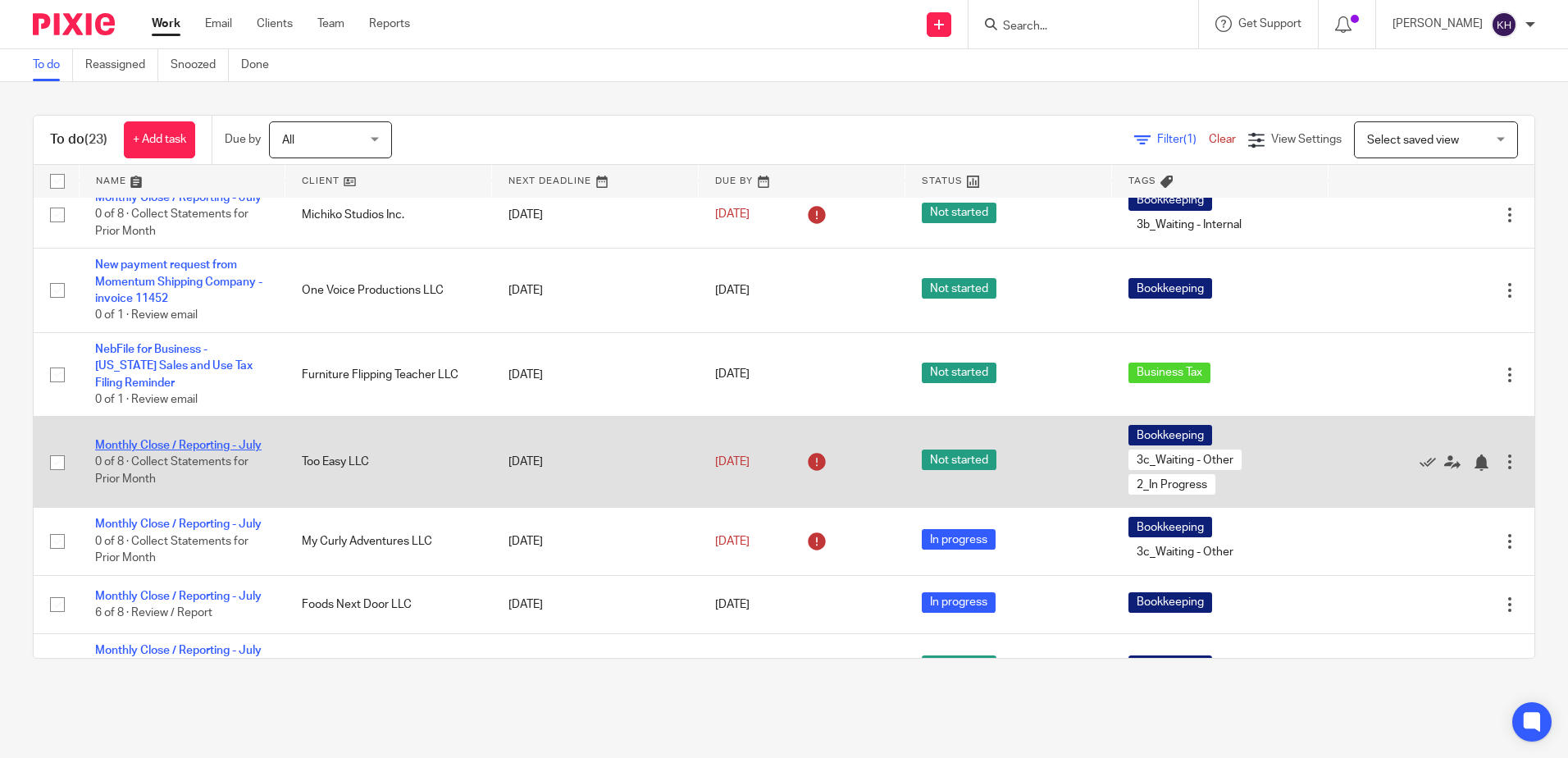
scroll to position [164, 0]
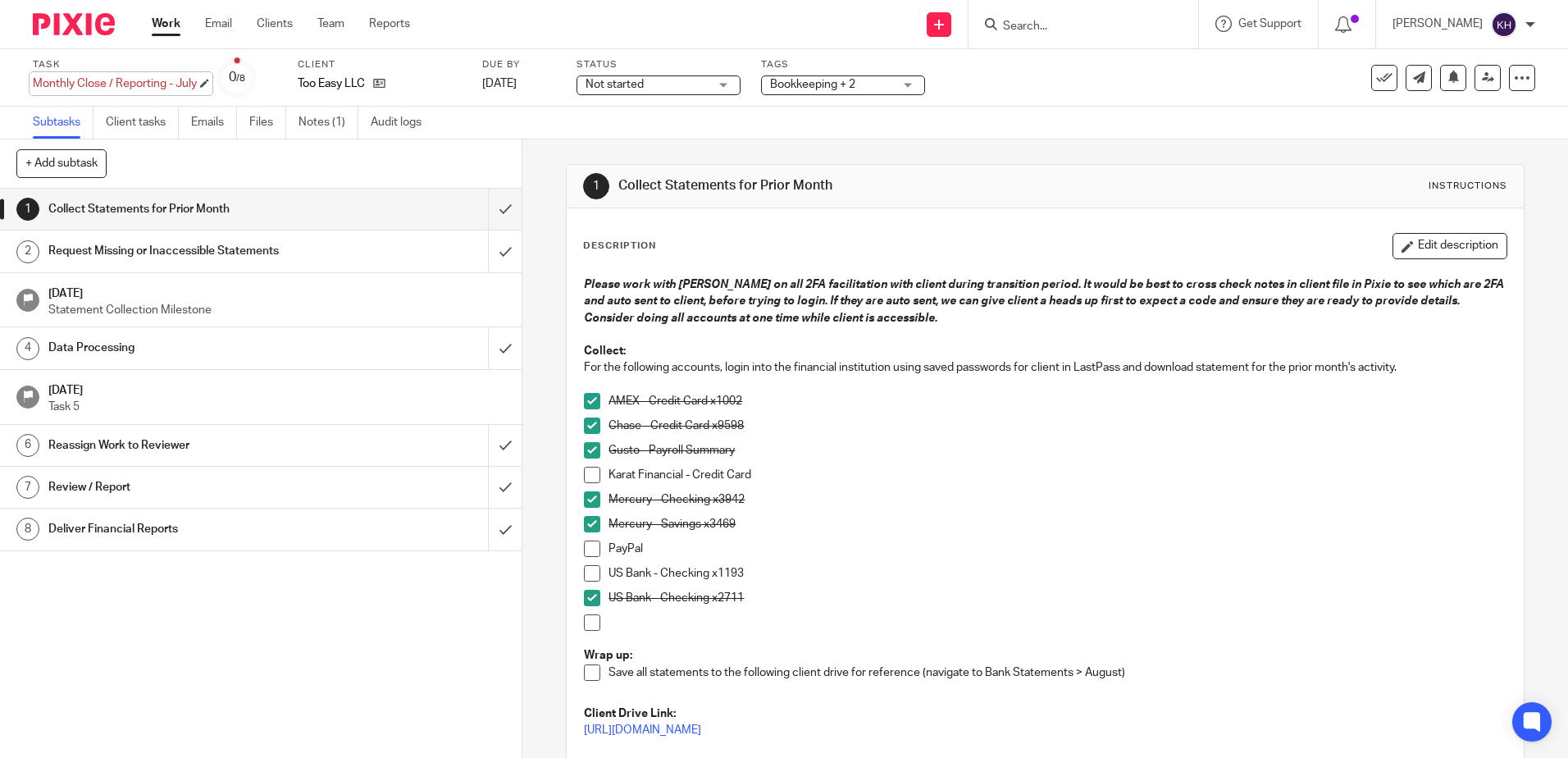
click at [89, 77] on div "Monthly Close / Reporting - July Save Monthly Close / Reporting - July" at bounding box center [114, 83] width 164 height 16
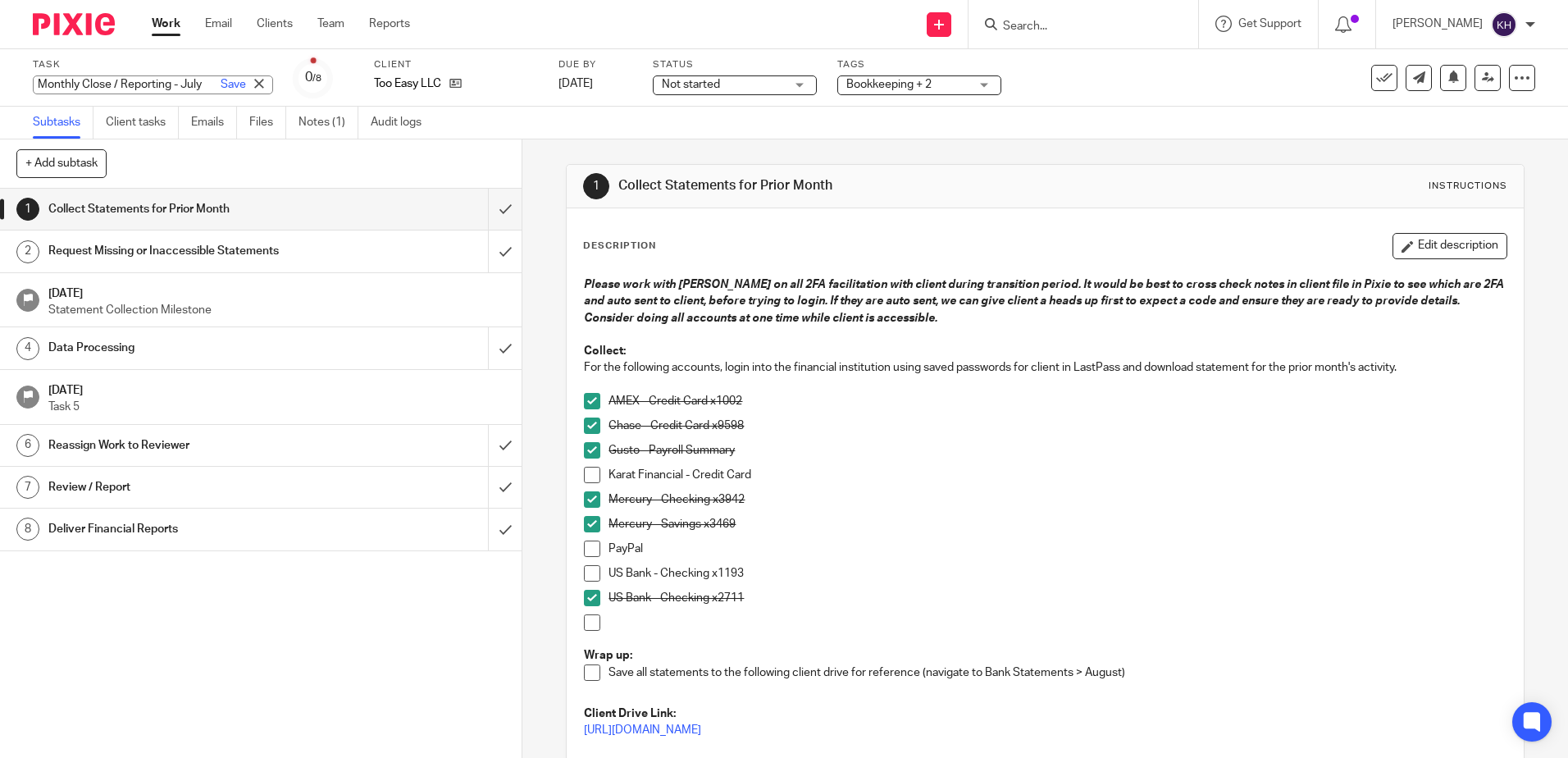
click at [99, 80] on input "Monthly Close / Reporting - July" at bounding box center [152, 85] width 240 height 19
type input "Monthly Close / Reporting - August"
click at [220, 84] on link "Save" at bounding box center [233, 84] width 26 height 16
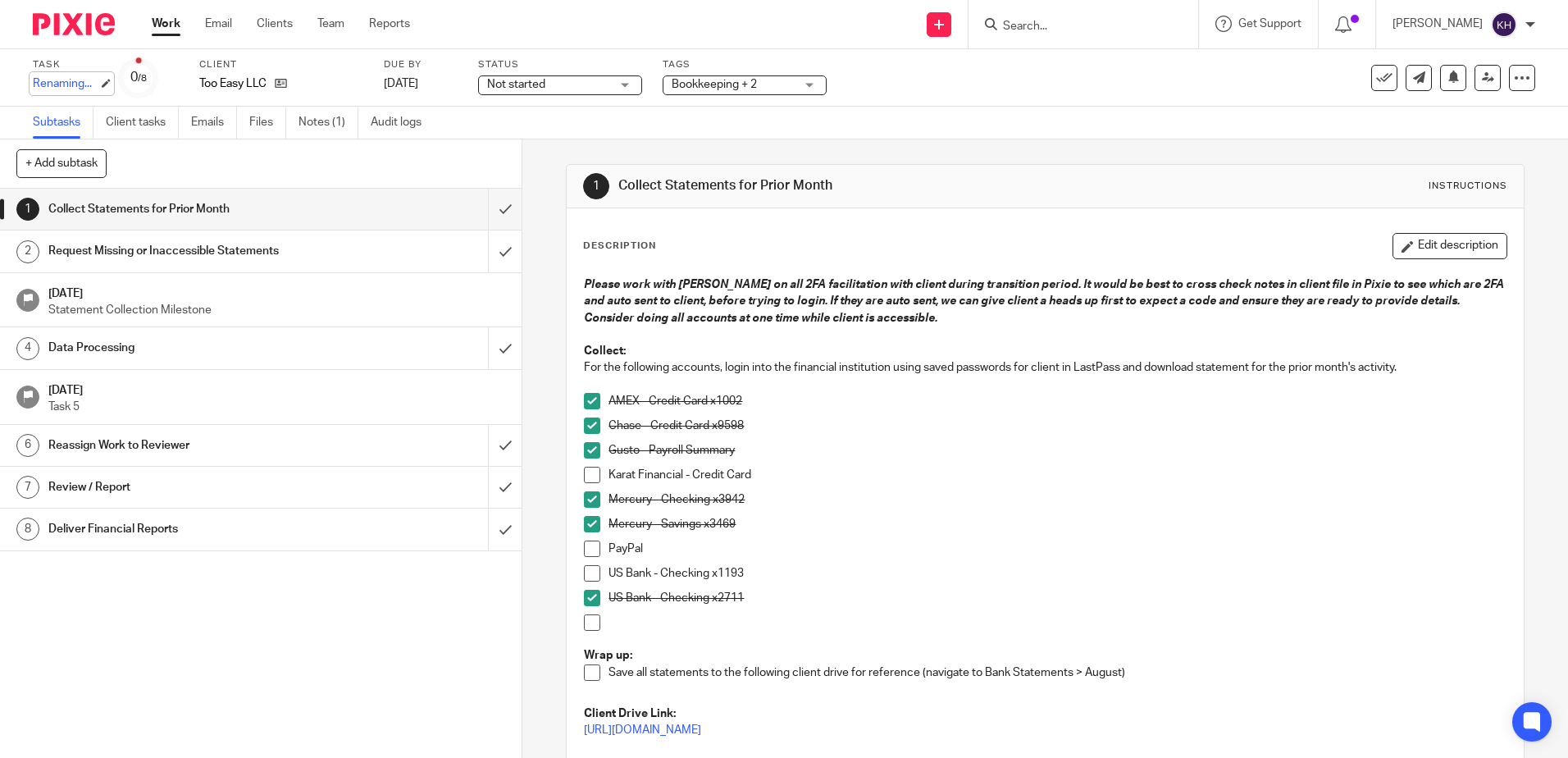
scroll to position [0, 0]
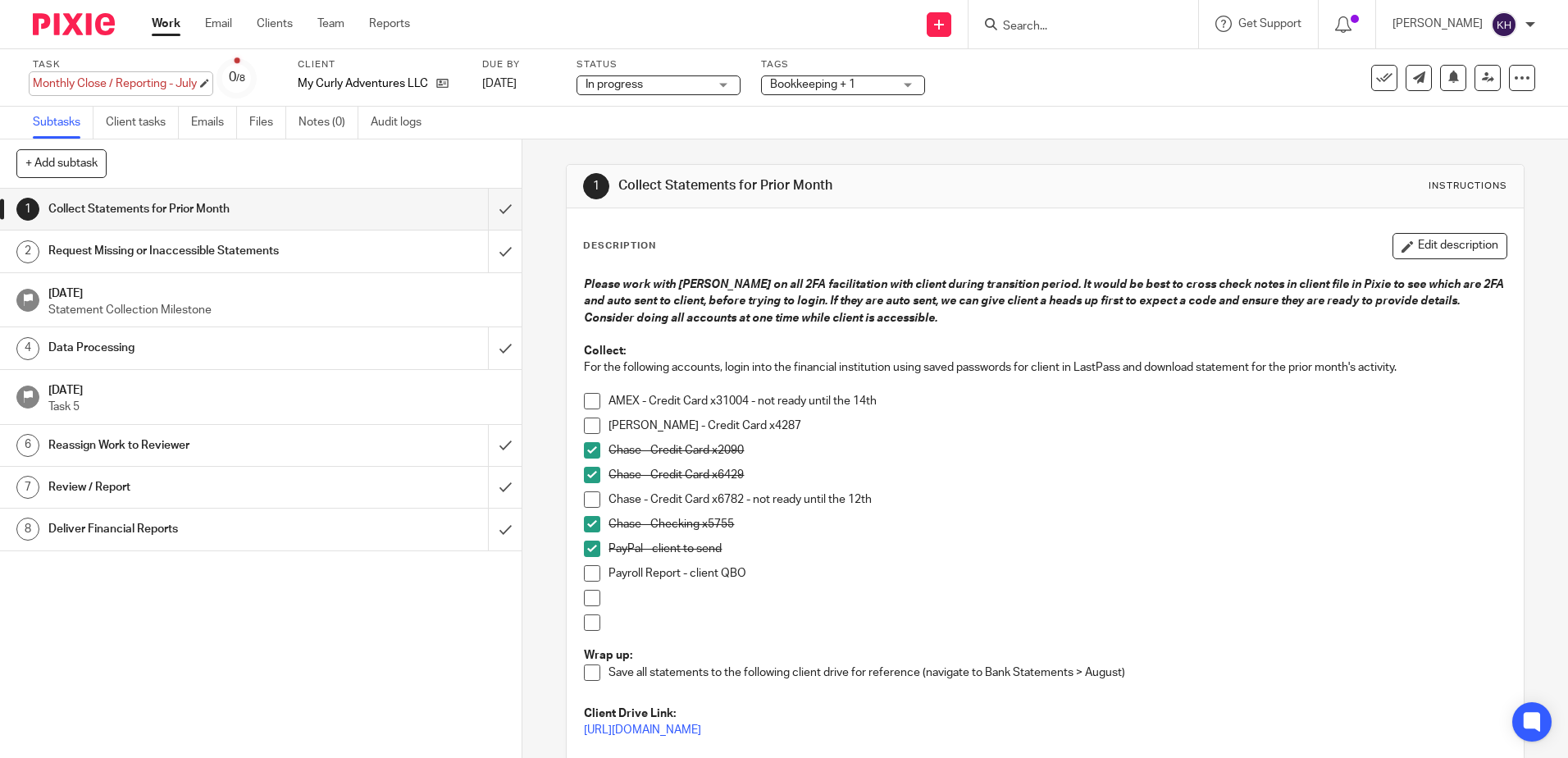
click at [106, 76] on div "Monthly Close / Reporting - July Save Monthly Close / Reporting - July" at bounding box center [114, 83] width 164 height 16
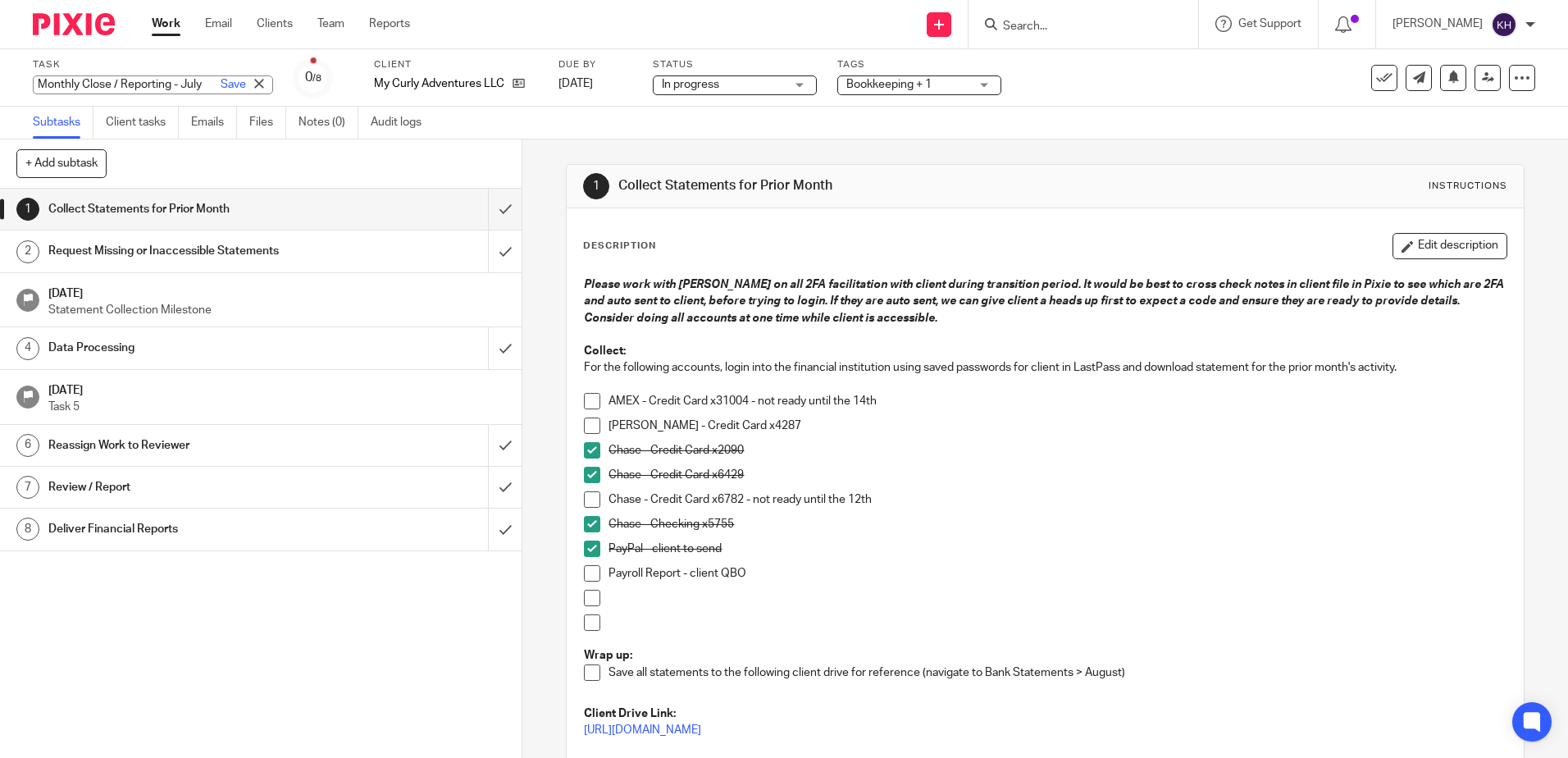
click at [159, 82] on input "Monthly Close / Reporting - July" at bounding box center [152, 85] width 240 height 19
type input "Monthly Close / Reporting - August"
click at [220, 80] on link "Save" at bounding box center [233, 84] width 26 height 16
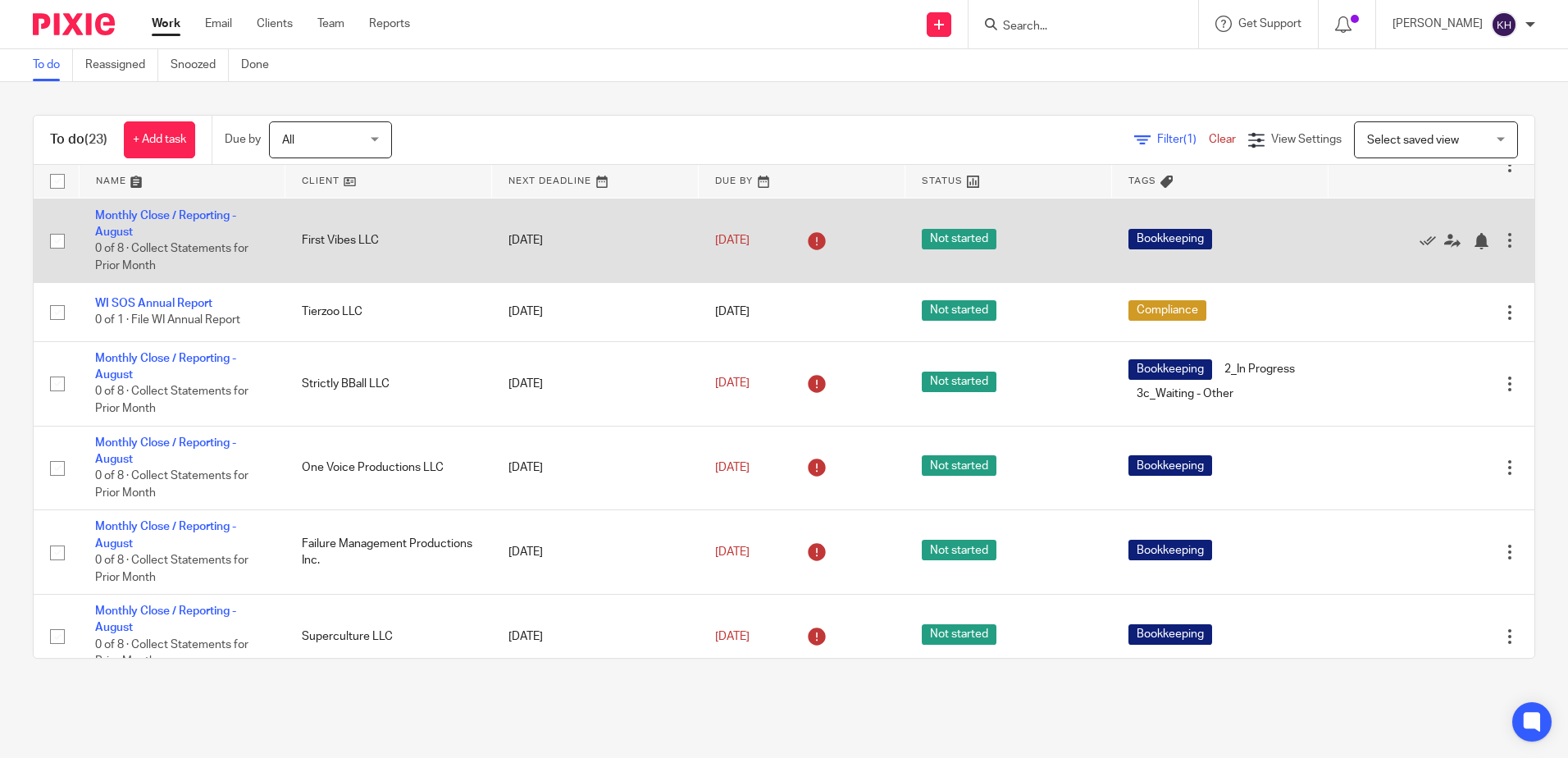
scroll to position [656, 0]
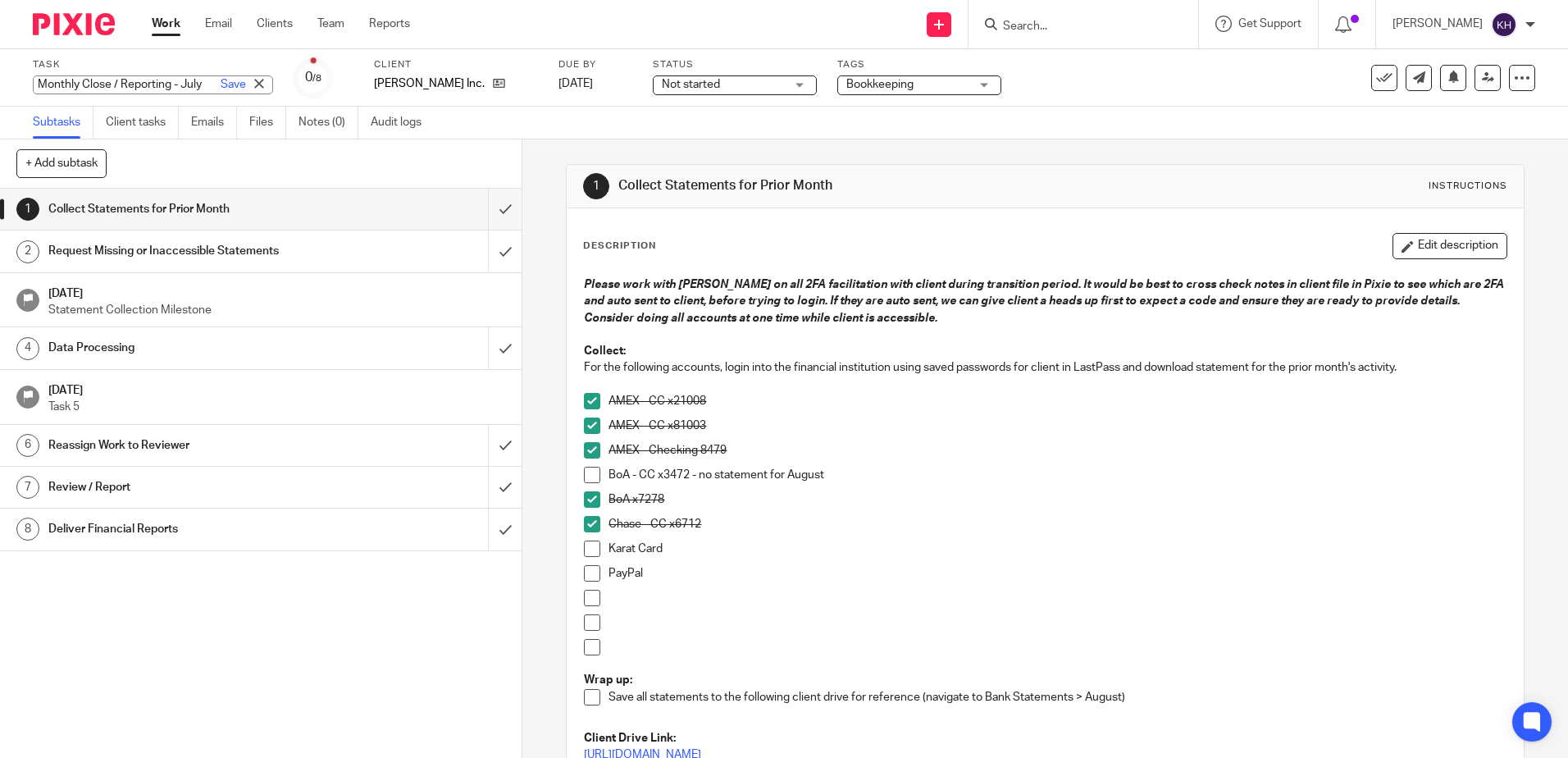
click at [147, 92] on div "Monthly Close / Reporting - July Save Monthly Close / Reporting - July" at bounding box center [152, 85] width 240 height 19
click at [148, 87] on input "Monthly Close / Reporting - July" at bounding box center [152, 85] width 240 height 19
type input "Monthly Close / Reporting - August"
click at [220, 80] on link "Save" at bounding box center [233, 84] width 26 height 16
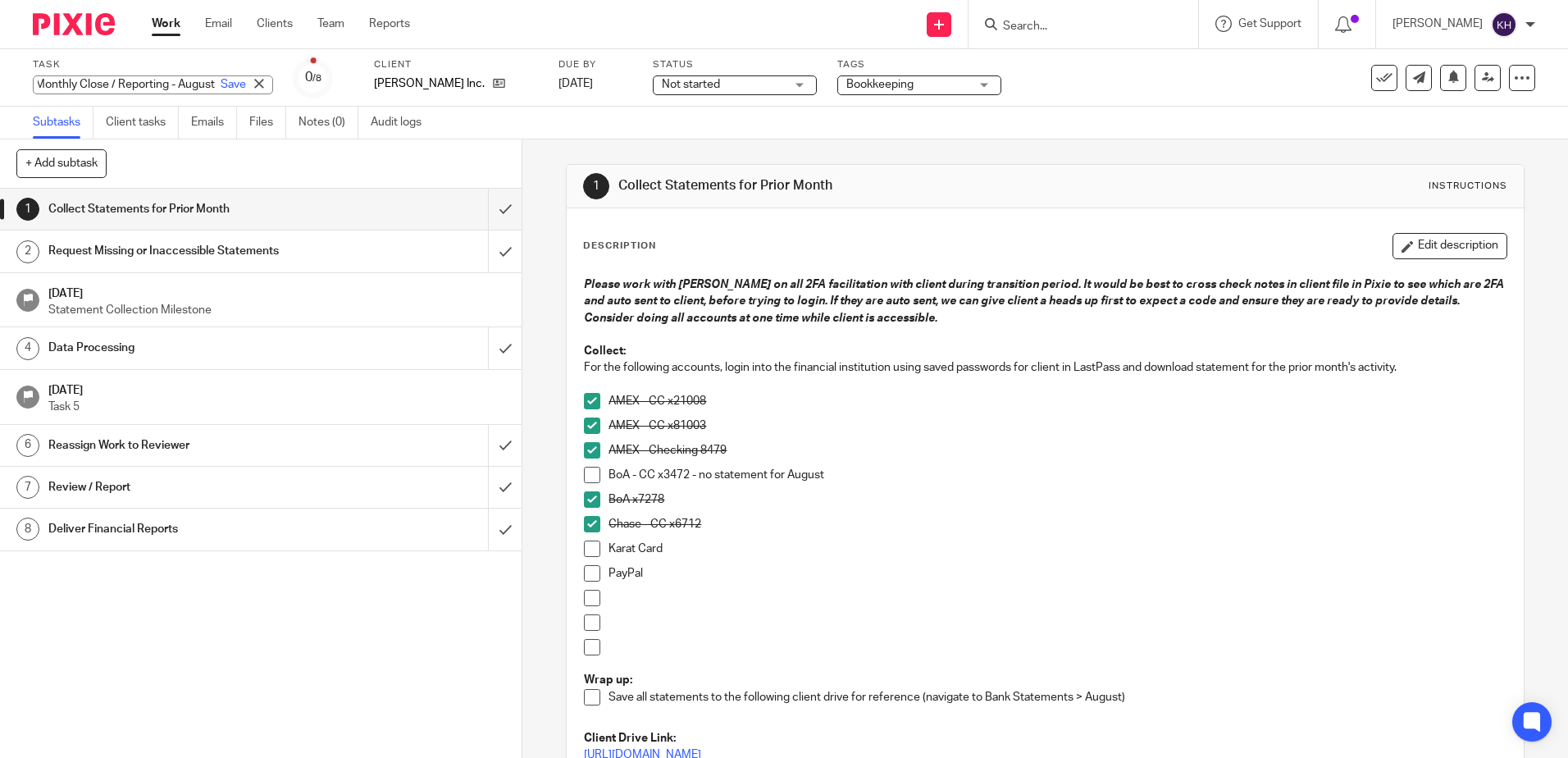
scroll to position [0, 0]
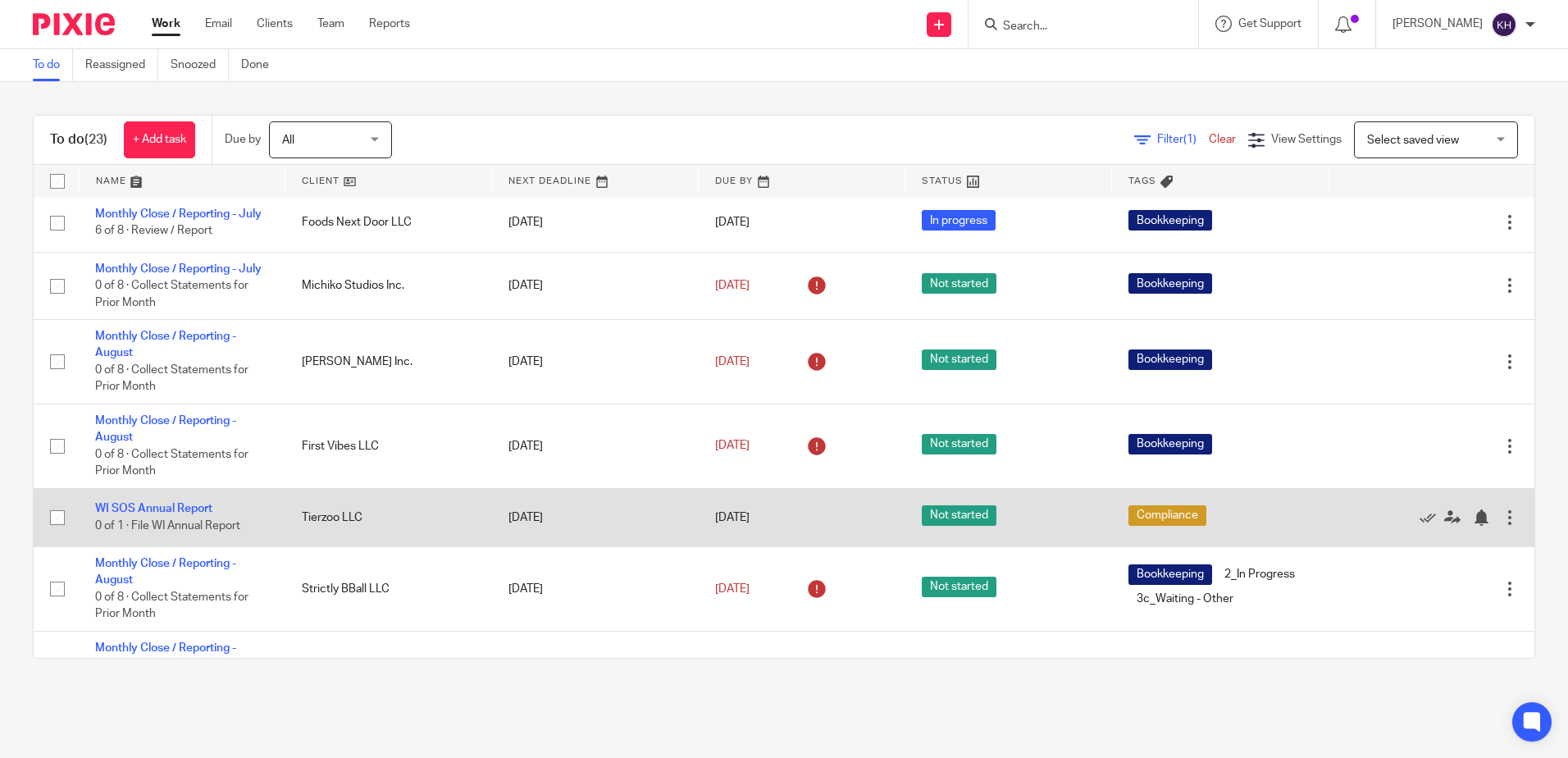
scroll to position [493, 0]
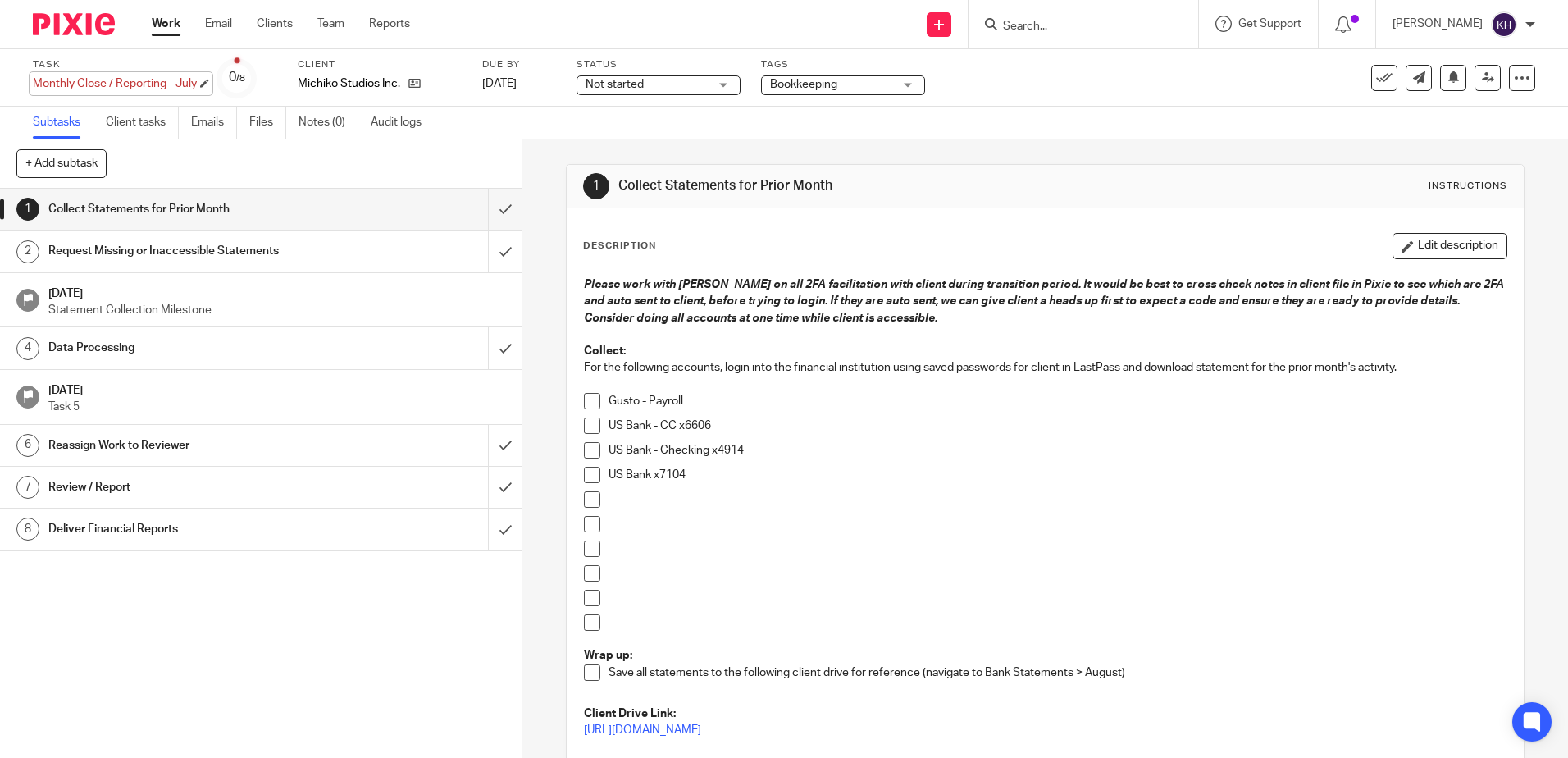
click at [150, 85] on div "Monthly Close / Reporting - July Save Monthly Close / Reporting - July" at bounding box center [114, 83] width 164 height 16
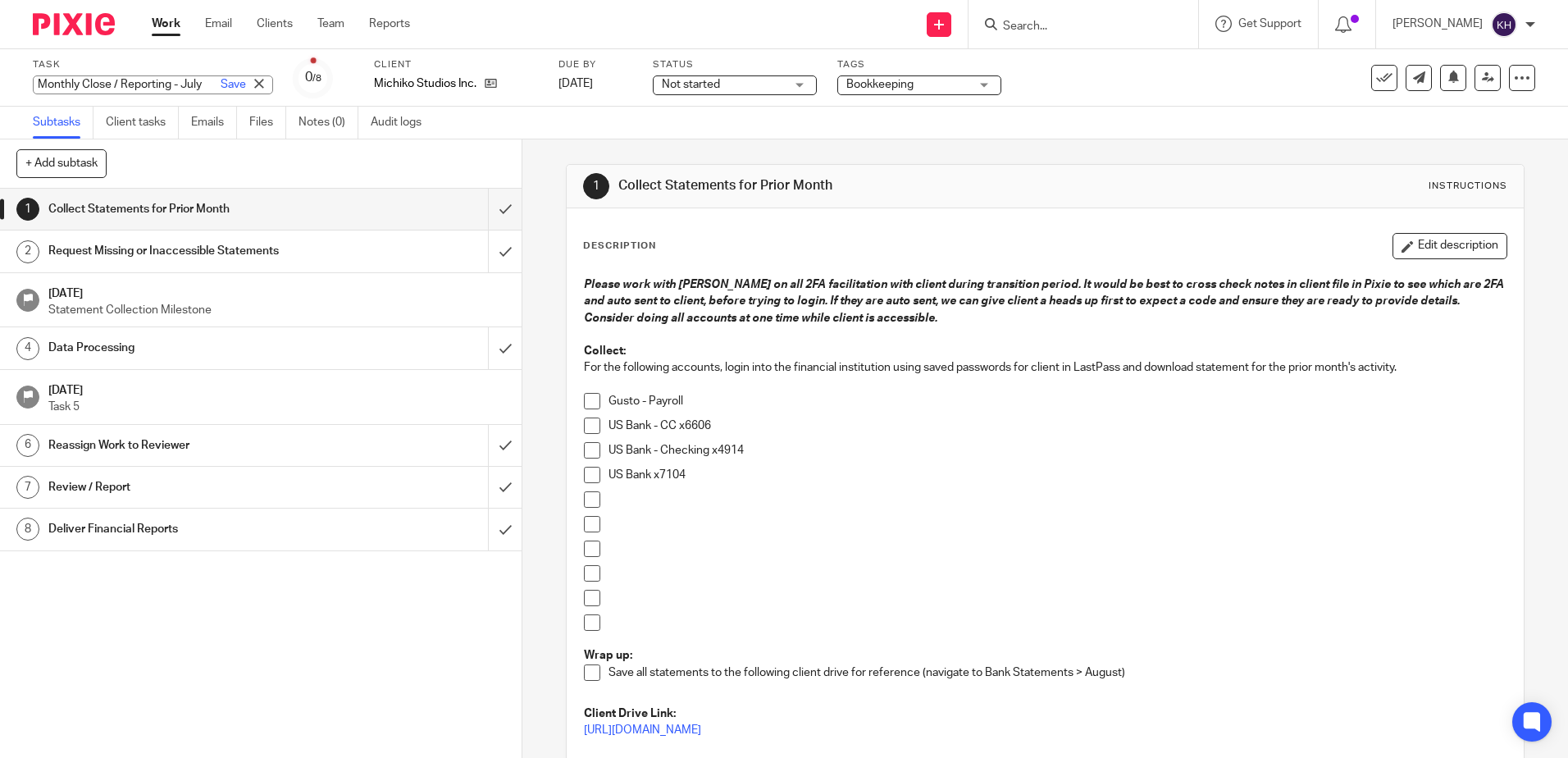
click at [174, 84] on input "Monthly Close / Reporting - July" at bounding box center [152, 85] width 240 height 19
type input "Monthly Close / Reporting - August"
click at [220, 83] on link "Save" at bounding box center [233, 84] width 26 height 16
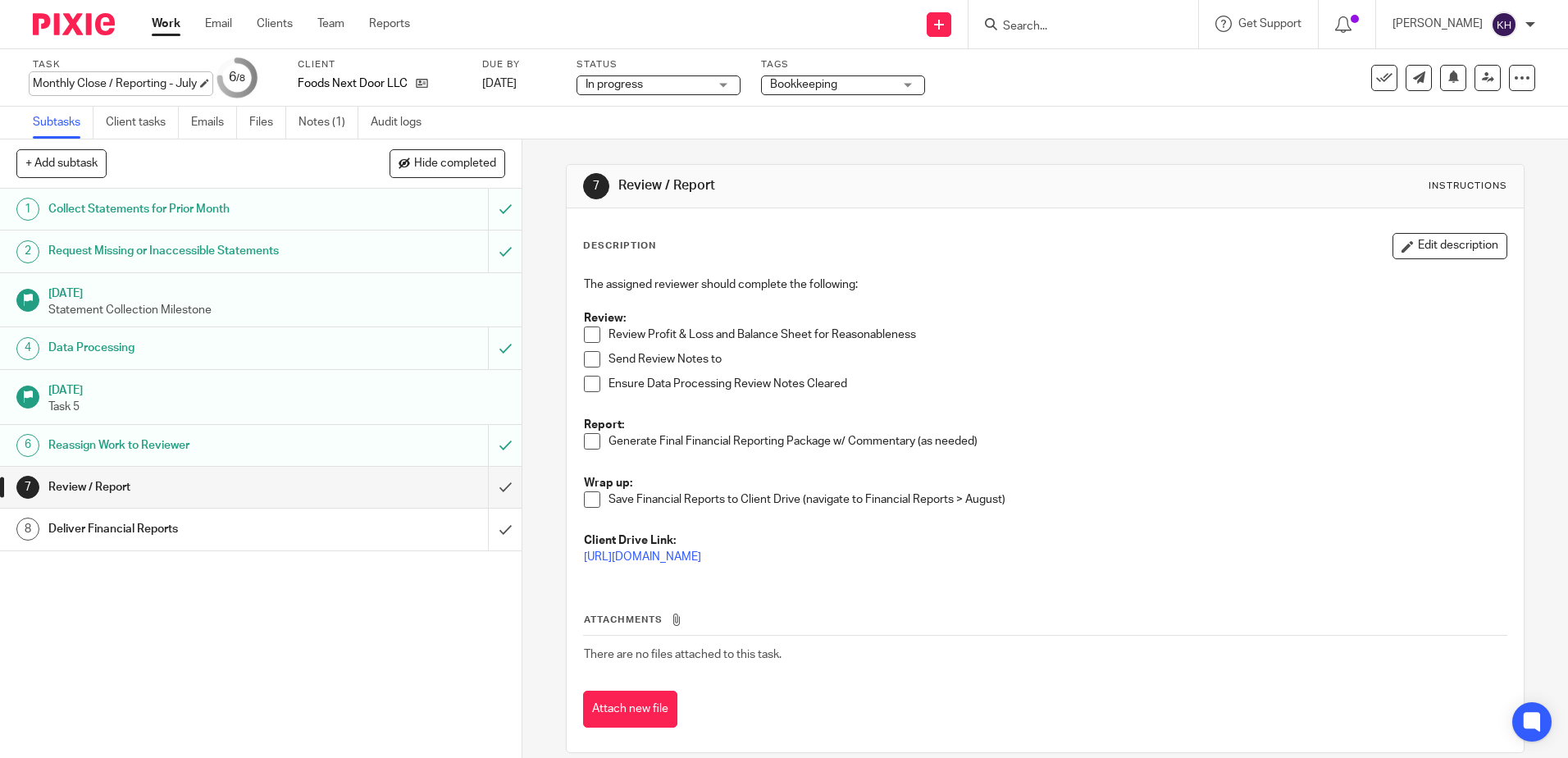
click at [124, 85] on div "Monthly Close / Reporting - July Save Monthly Close / Reporting - July" at bounding box center [114, 83] width 164 height 16
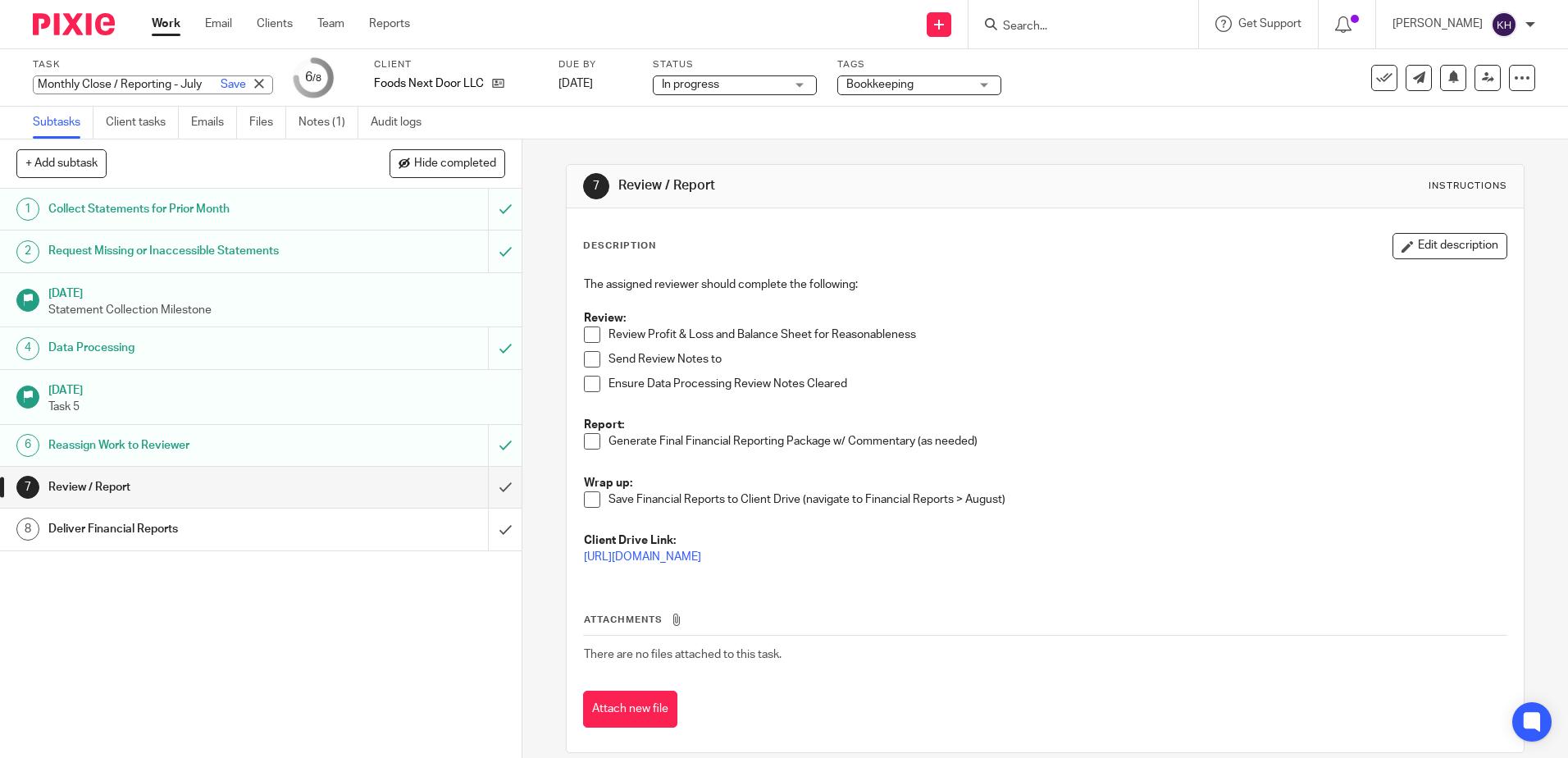
click at [125, 82] on input "Monthly Close / Reporting - July" at bounding box center [152, 85] width 240 height 19
type input "Monthly Close / Reporting - August"
click at [220, 86] on link "Save" at bounding box center [233, 84] width 26 height 16
